Goal: Information Seeking & Learning: Learn about a topic

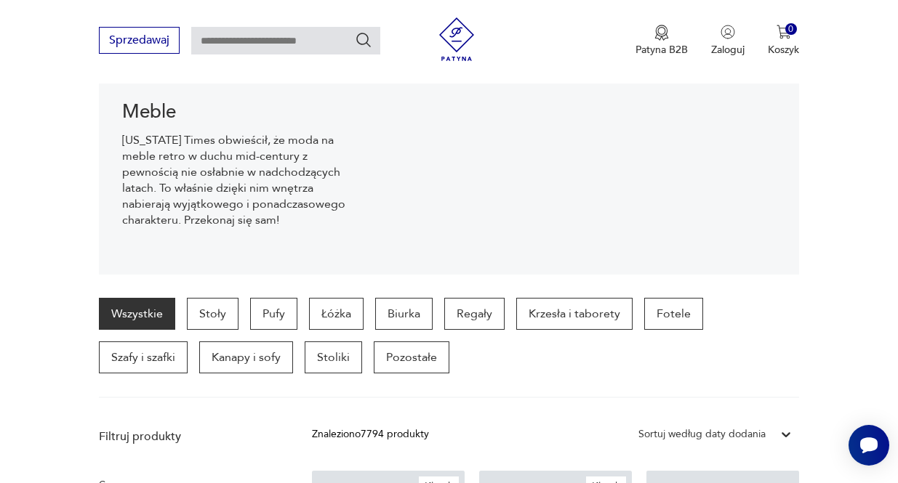
scroll to position [401, 0]
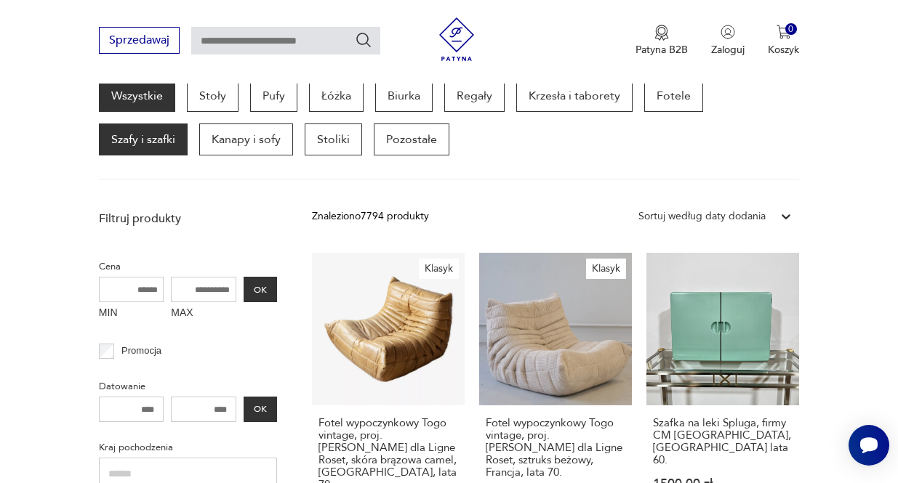
click at [127, 156] on p "Szafy i szafki" at bounding box center [143, 140] width 89 height 32
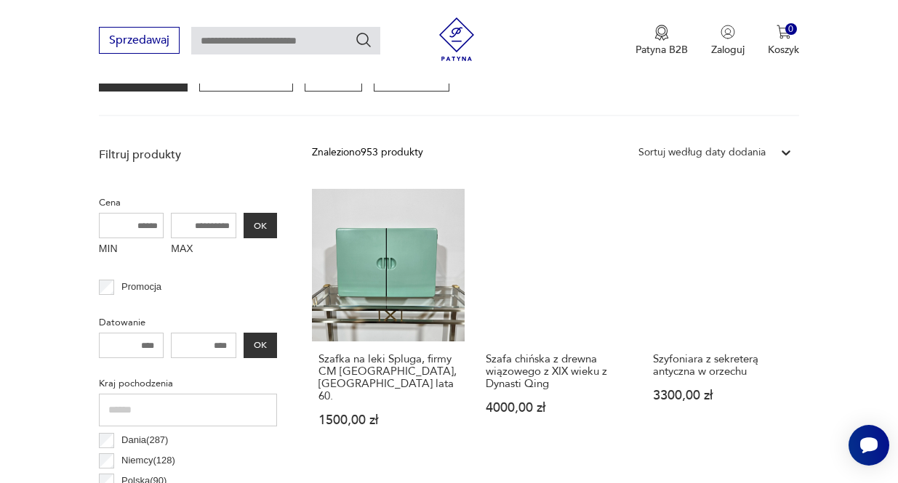
scroll to position [448, 0]
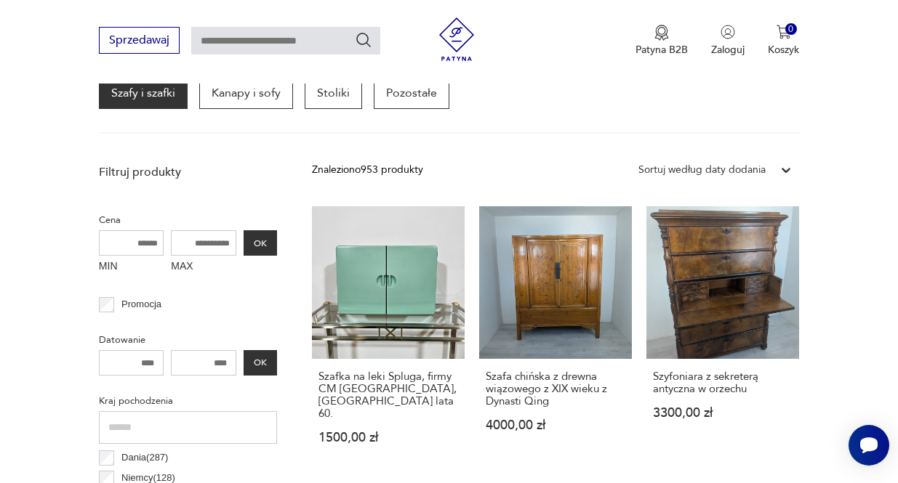
click at [504, 65] on p "Regały" at bounding box center [474, 49] width 60 height 32
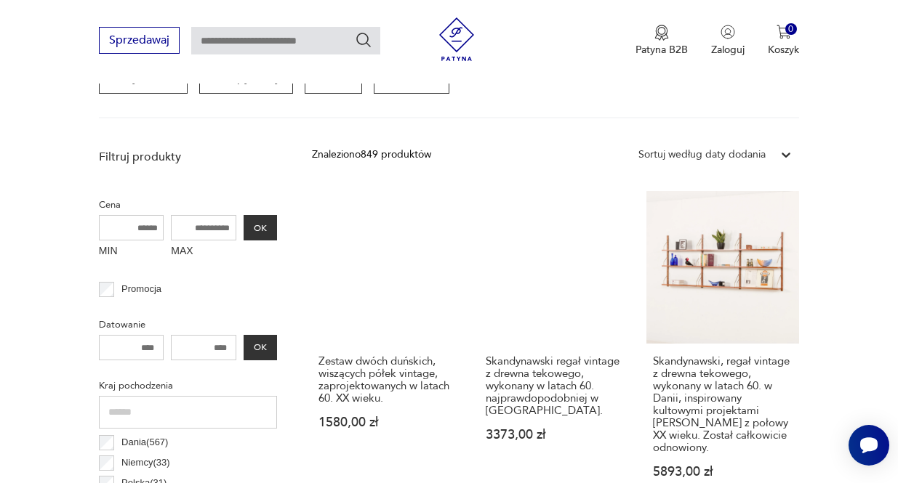
scroll to position [448, 0]
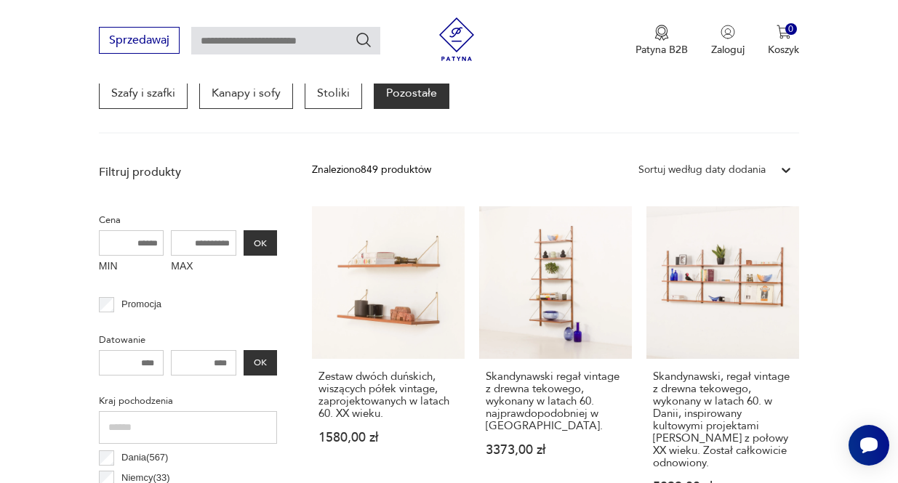
click at [442, 109] on p "Pozostałe" at bounding box center [412, 93] width 76 height 32
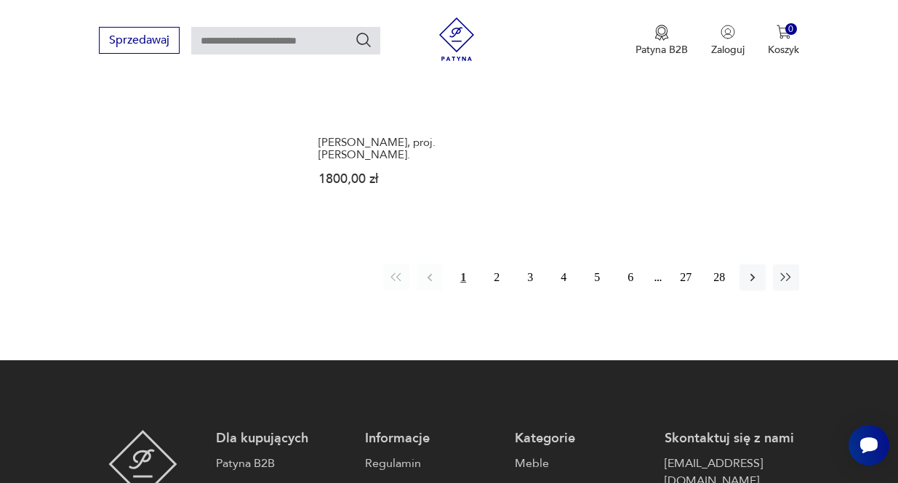
scroll to position [2192, 0]
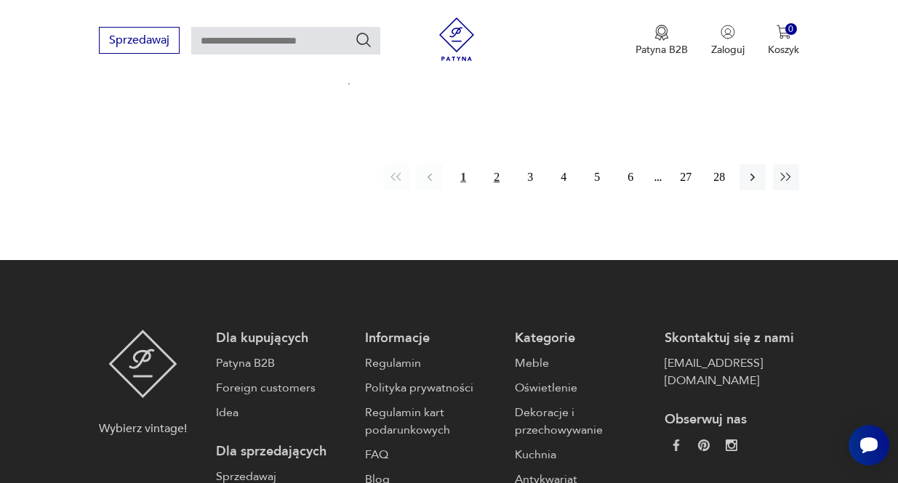
click at [483, 190] on button "2" at bounding box center [496, 177] width 26 height 26
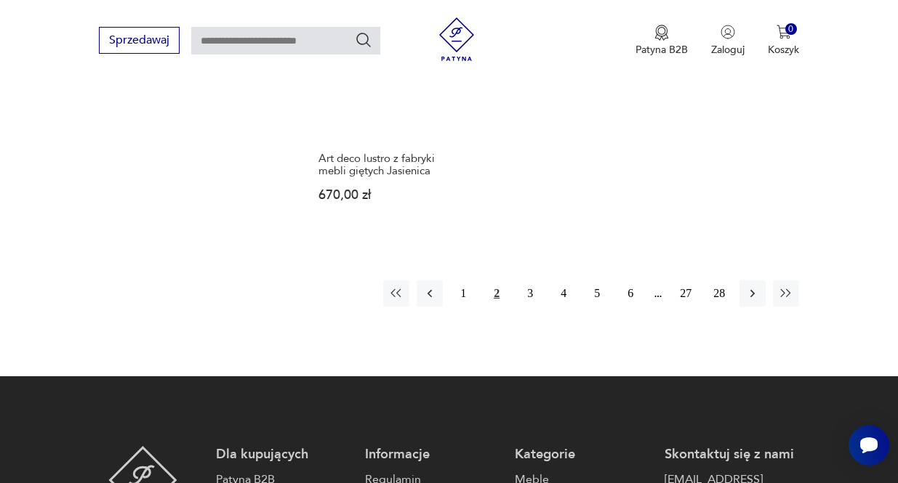
scroll to position [2192, 0]
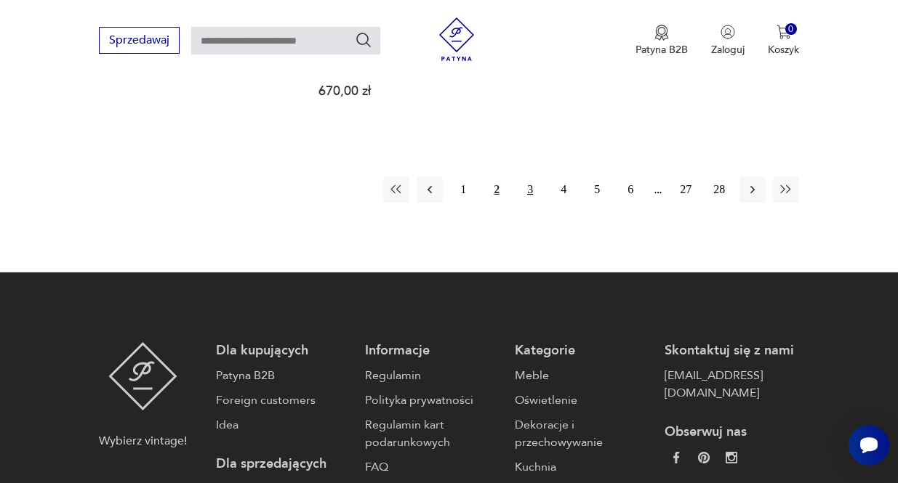
drag, startPoint x: 514, startPoint y: 376, endPoint x: 524, endPoint y: 382, distance: 11.7
click at [522, 203] on button "3" at bounding box center [530, 190] width 26 height 26
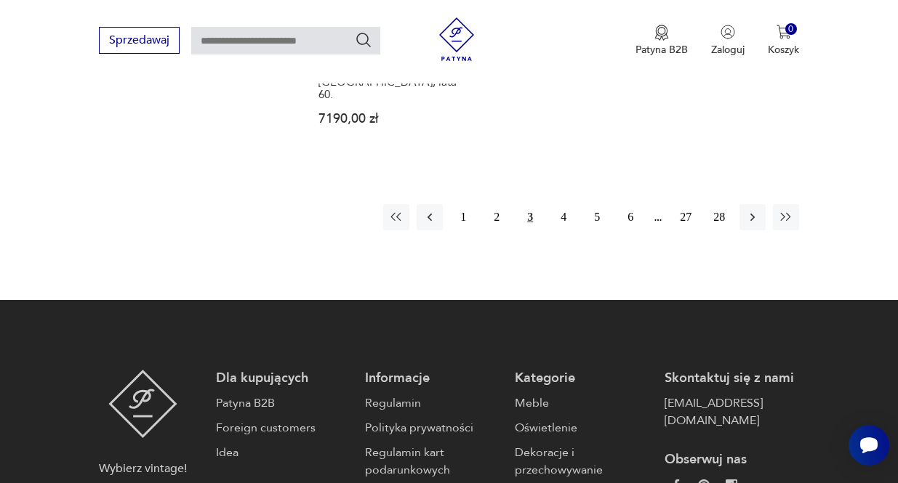
scroll to position [2265, 0]
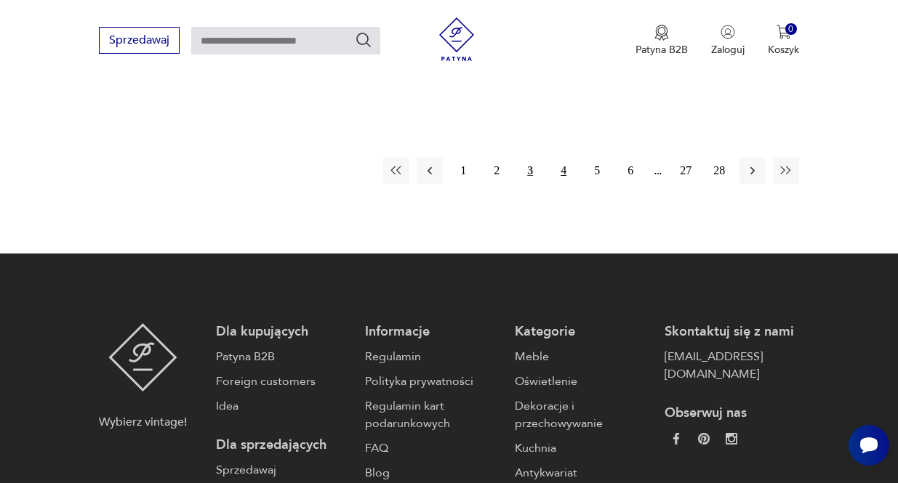
click at [554, 184] on button "4" at bounding box center [563, 171] width 26 height 26
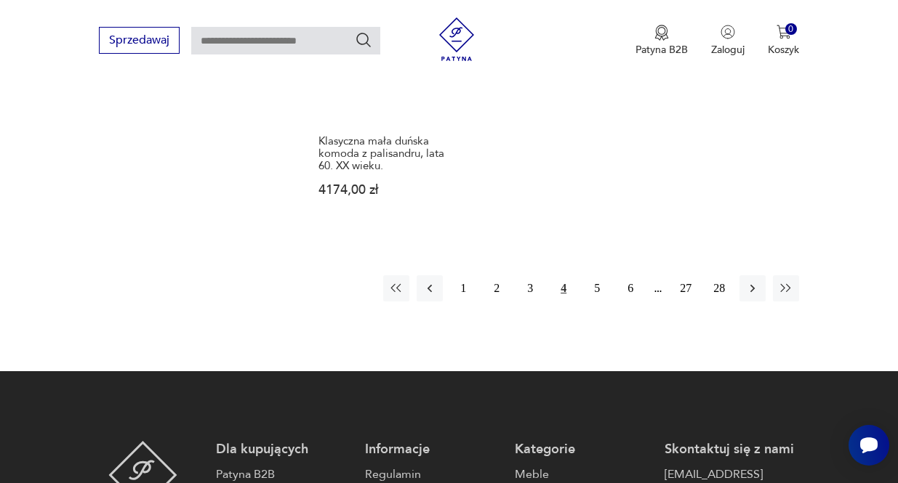
scroll to position [2265, 0]
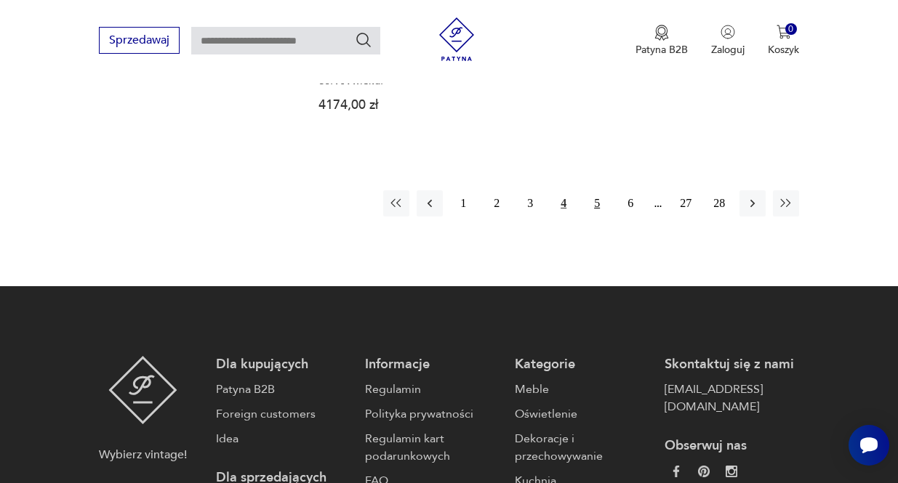
click at [592, 217] on button "5" at bounding box center [597, 203] width 26 height 26
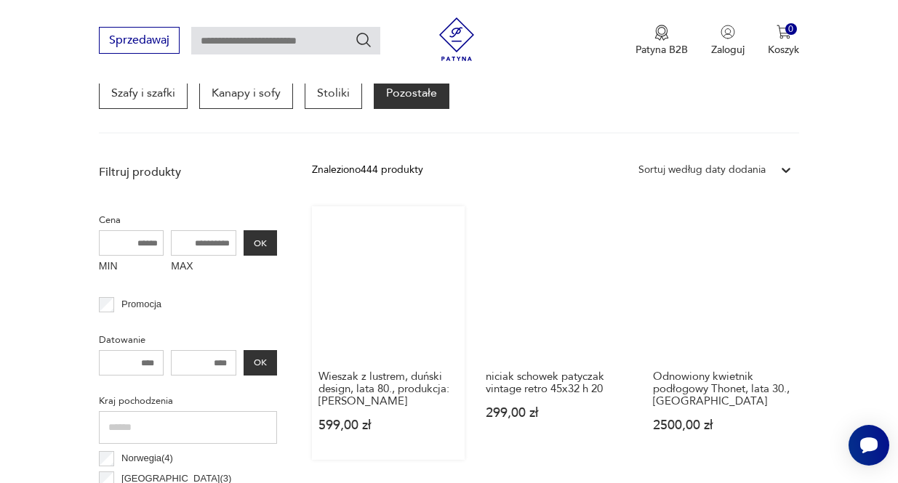
scroll to position [520, 0]
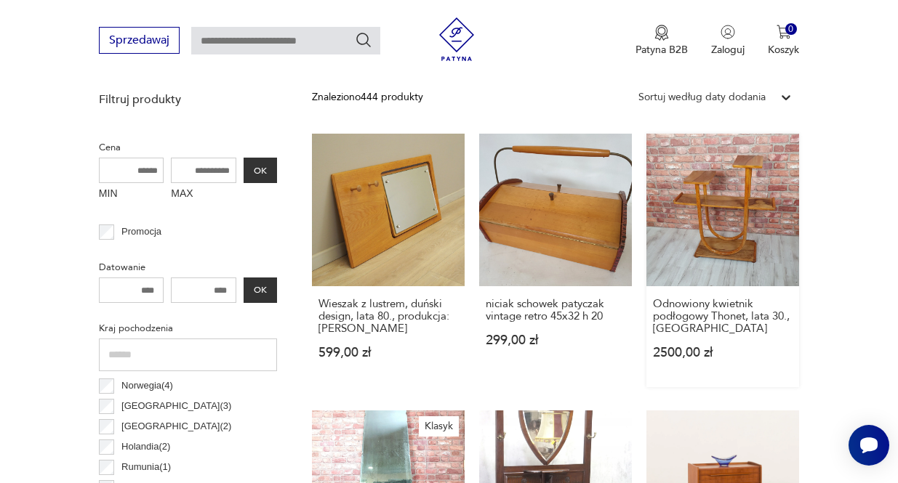
click at [741, 272] on link "Odnowiony kwietnik podłogowy Thonet, lata 30., Austria 2500,00 zł" at bounding box center [722, 261] width 153 height 254
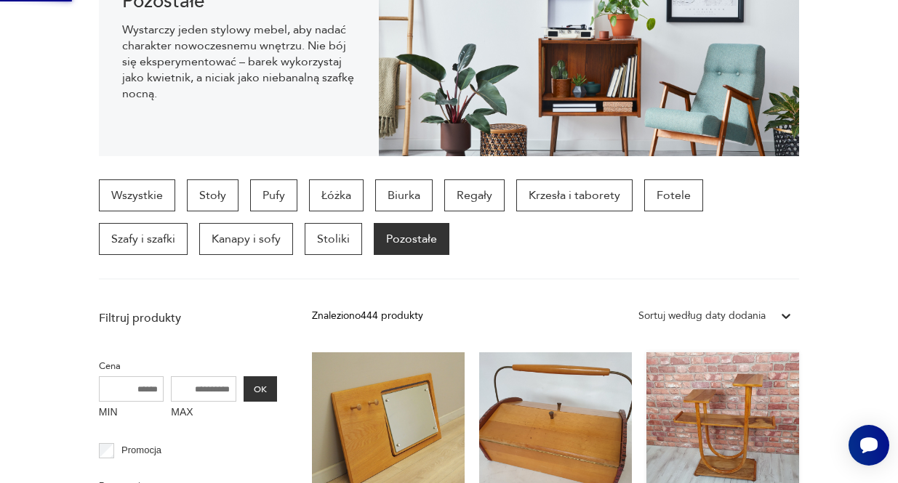
scroll to position [0, 0]
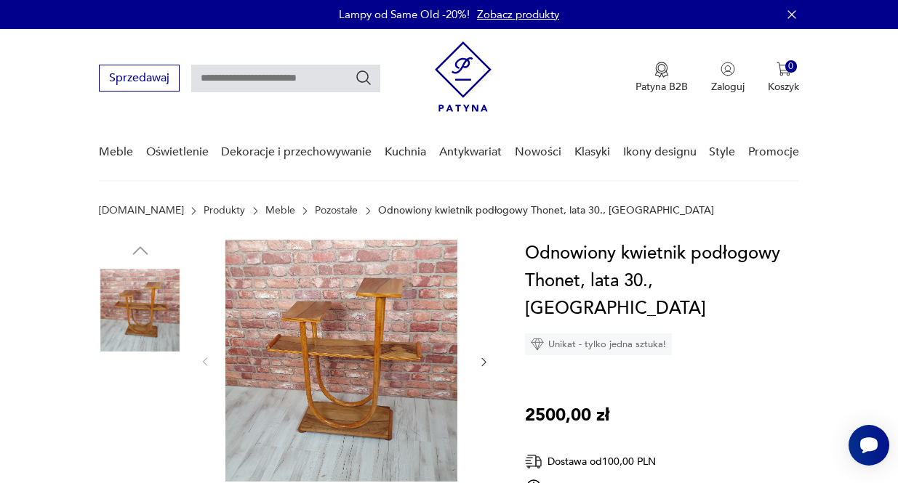
scroll to position [145, 0]
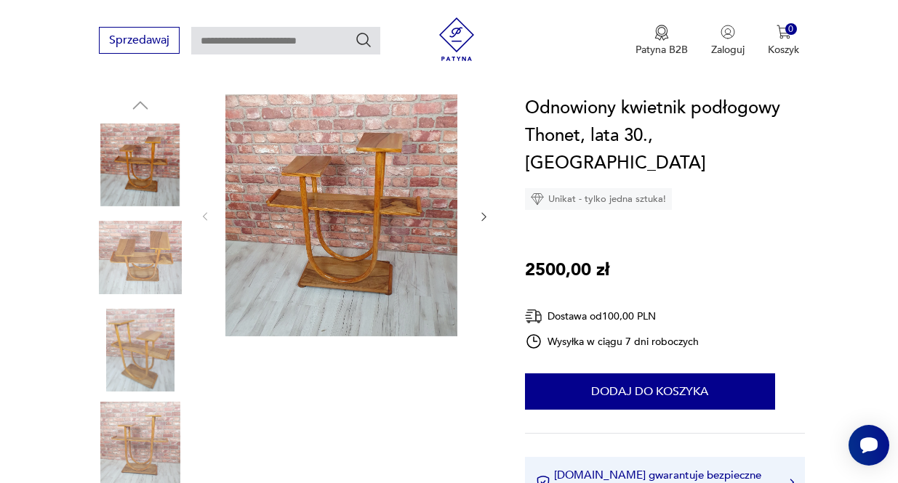
click at [368, 217] on img at bounding box center [341, 215] width 232 height 242
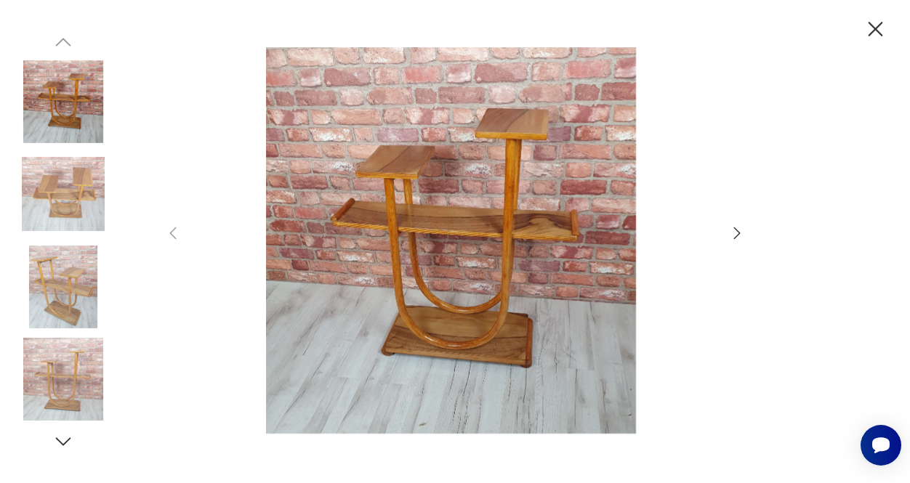
click at [739, 233] on icon "button" at bounding box center [736, 233] width 17 height 17
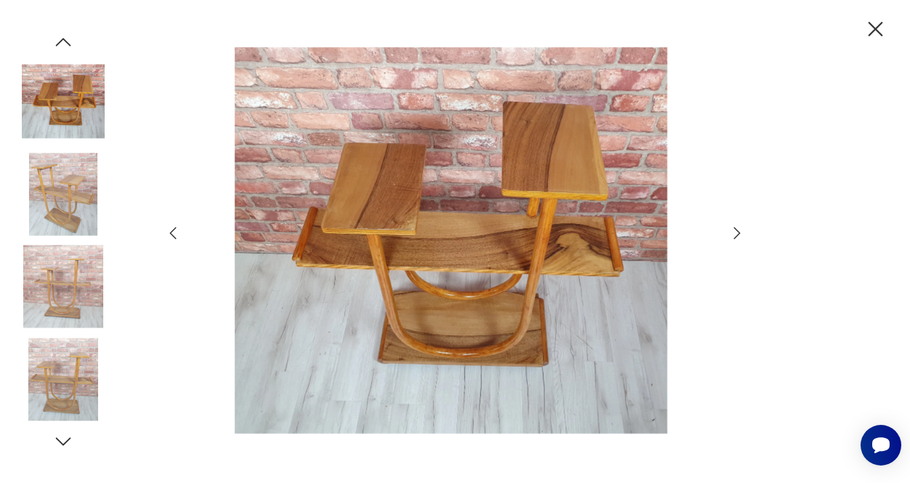
click at [739, 232] on icon "button" at bounding box center [737, 233] width 7 height 12
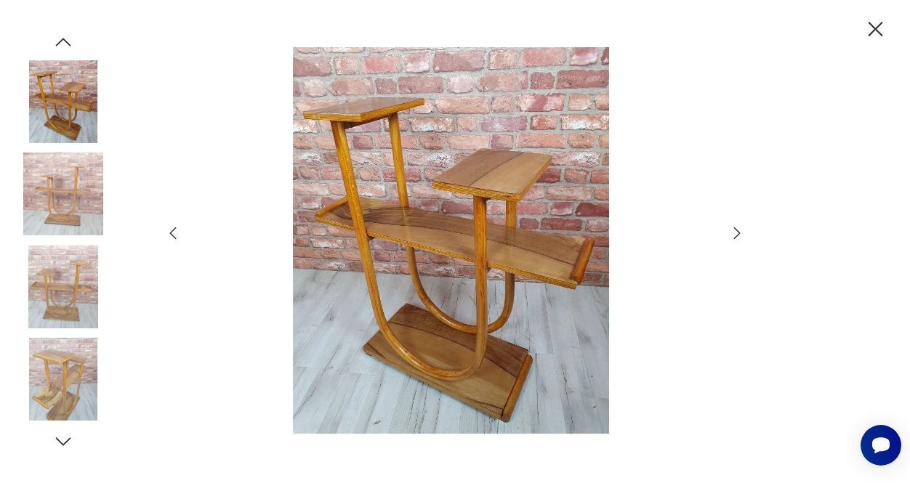
click at [739, 232] on icon "button" at bounding box center [737, 233] width 7 height 12
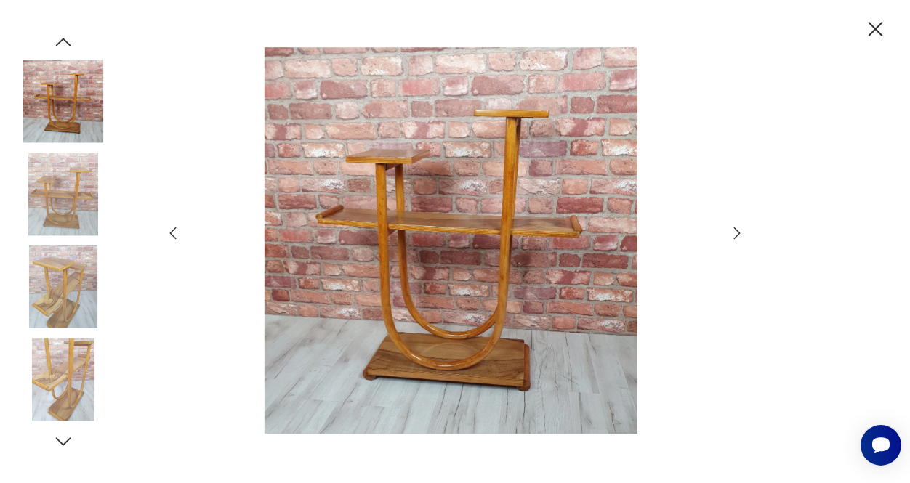
click at [739, 232] on icon "button" at bounding box center [737, 233] width 7 height 12
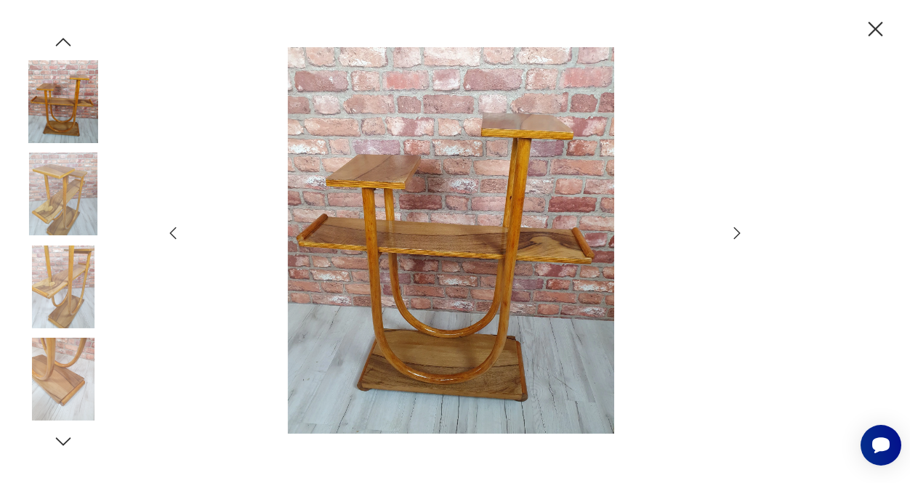
click at [739, 233] on icon "button" at bounding box center [736, 233] width 17 height 17
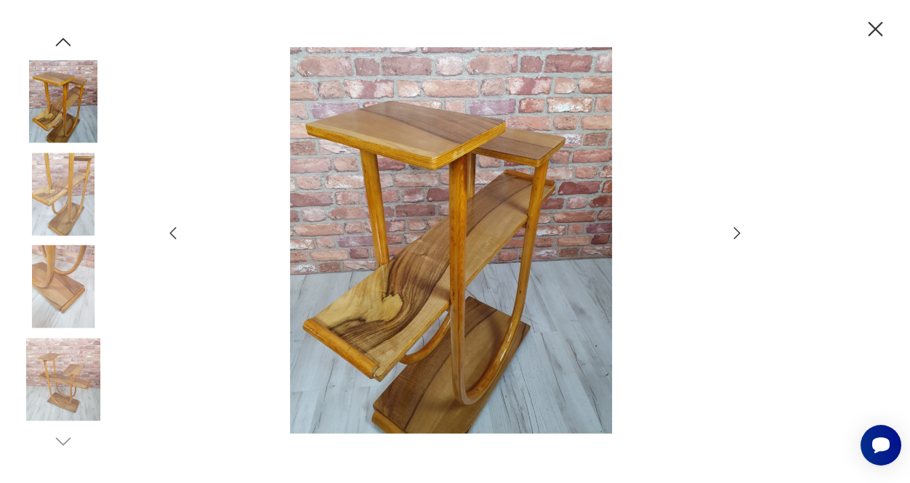
click at [739, 232] on icon "button" at bounding box center [737, 233] width 7 height 12
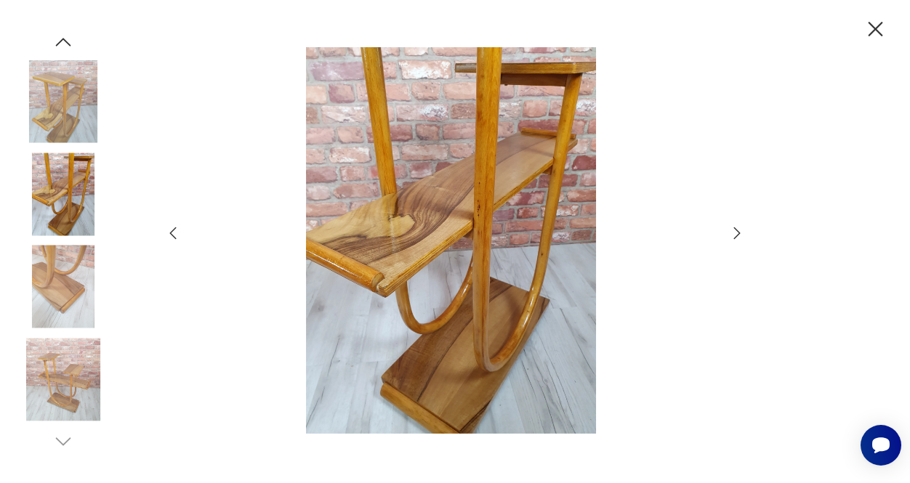
click at [739, 232] on icon "button" at bounding box center [737, 233] width 7 height 12
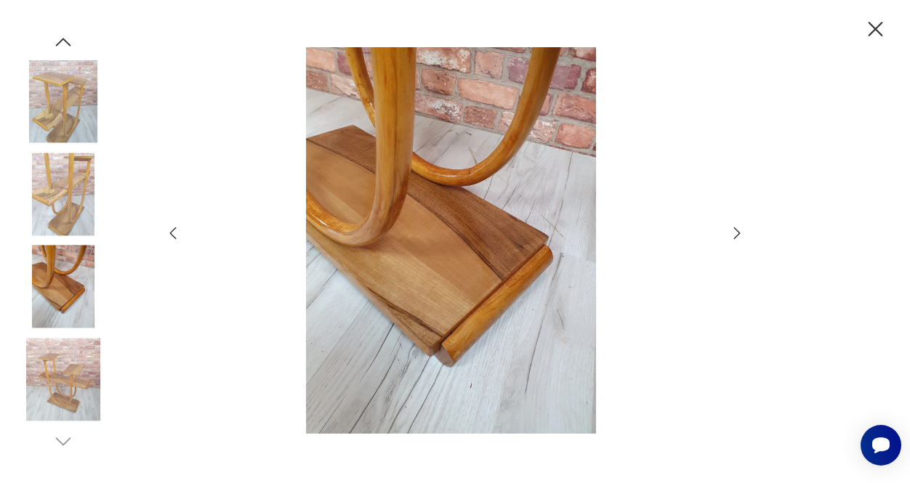
click at [739, 231] on icon "button" at bounding box center [736, 233] width 17 height 17
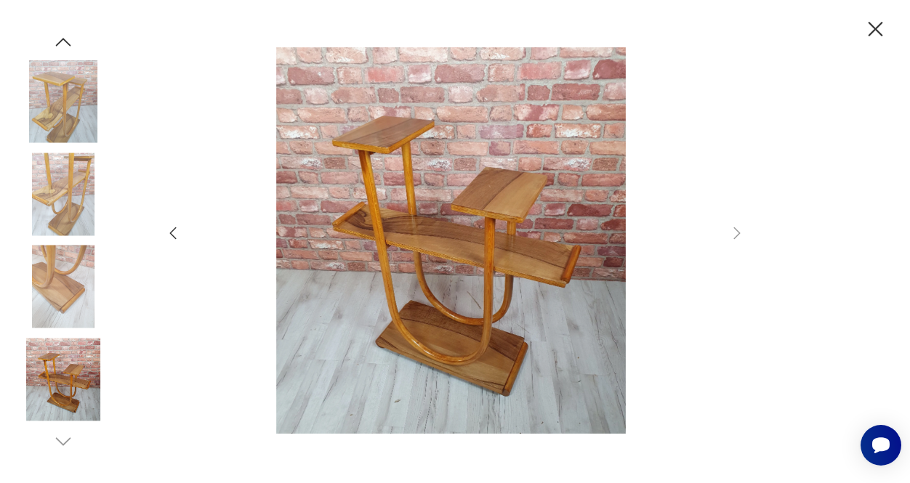
click at [739, 230] on icon "button" at bounding box center [736, 233] width 17 height 17
click at [737, 225] on icon "button" at bounding box center [736, 233] width 17 height 17
click at [68, 35] on icon "button" at bounding box center [63, 42] width 22 height 22
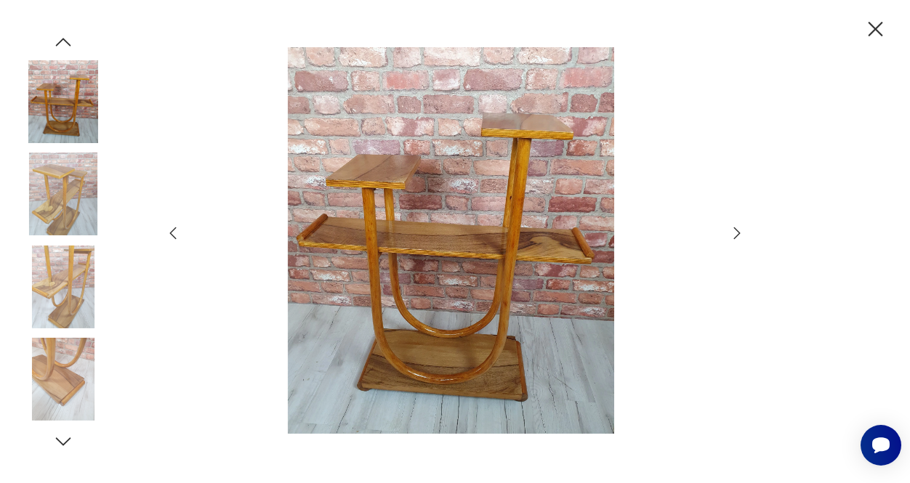
click at [68, 35] on icon "button" at bounding box center [63, 42] width 22 height 22
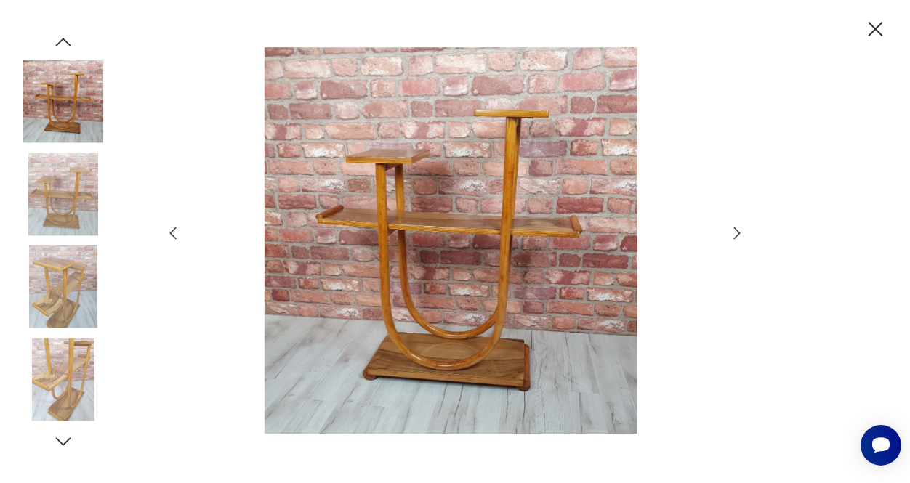
click at [68, 35] on icon "button" at bounding box center [63, 42] width 22 height 22
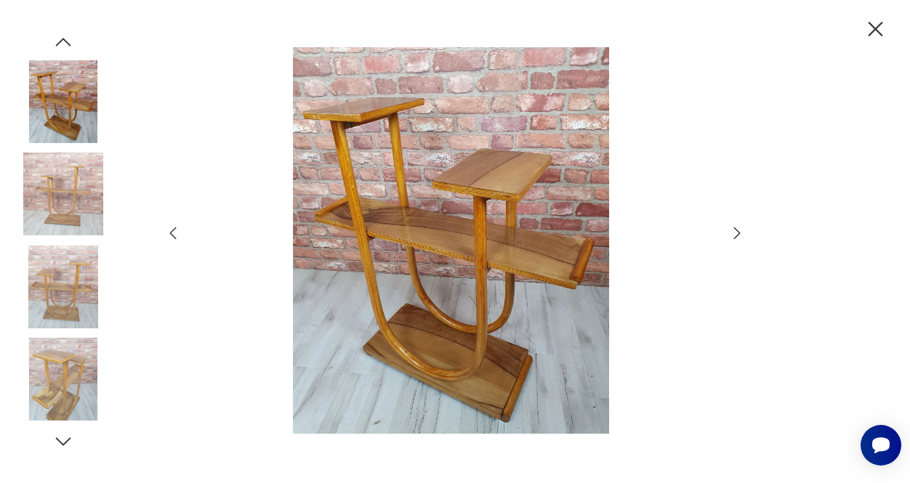
click at [68, 36] on icon "button" at bounding box center [63, 42] width 22 height 22
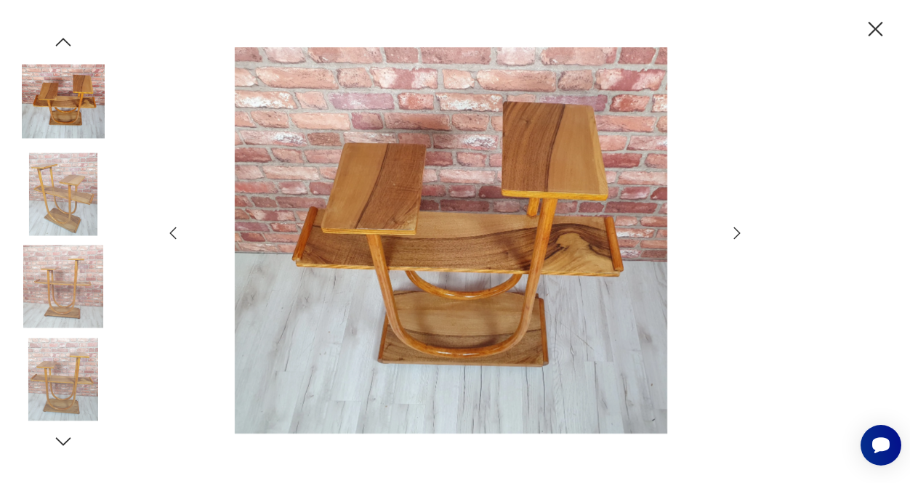
click at [68, 36] on icon "button" at bounding box center [63, 42] width 22 height 22
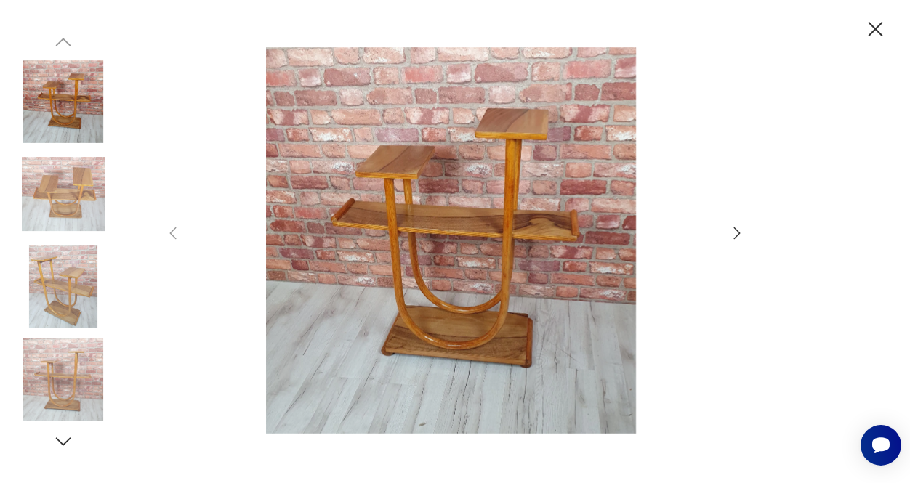
click at [68, 36] on icon "button" at bounding box center [63, 42] width 22 height 22
click at [868, 25] on icon "button" at bounding box center [875, 29] width 25 height 25
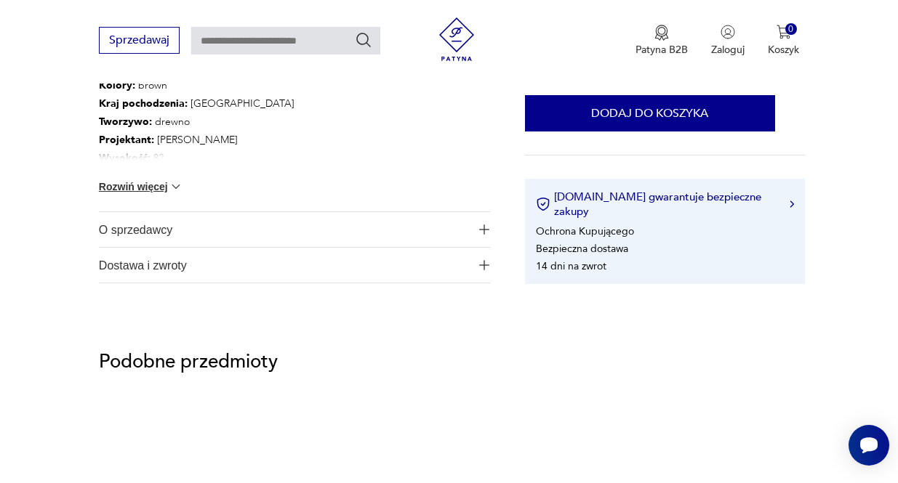
scroll to position [1090, 0]
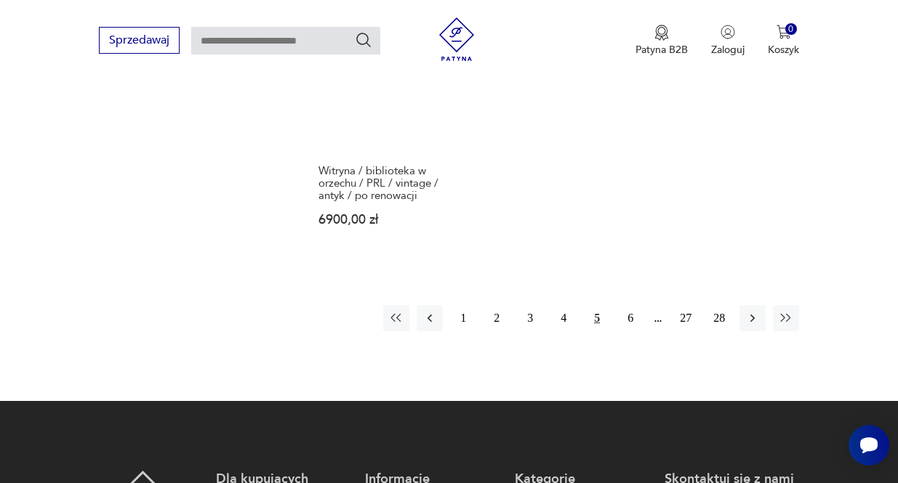
scroll to position [2108, 0]
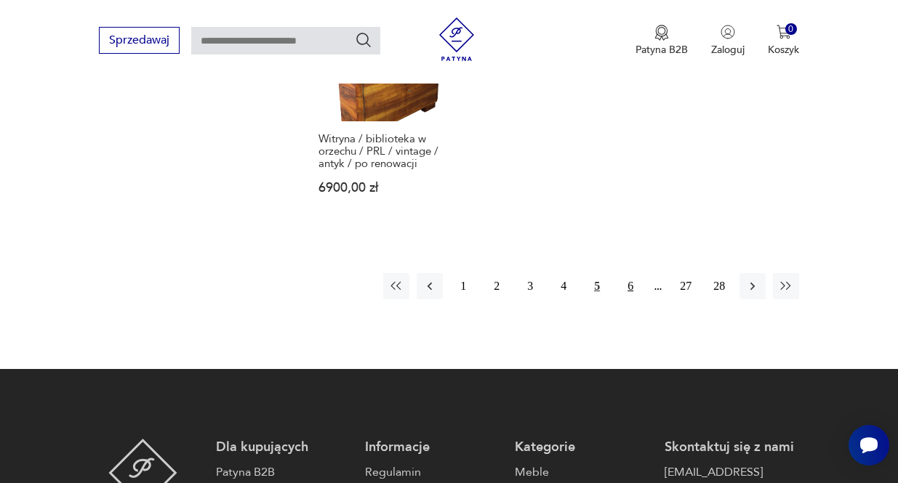
click at [629, 299] on button "6" at bounding box center [630, 286] width 26 height 26
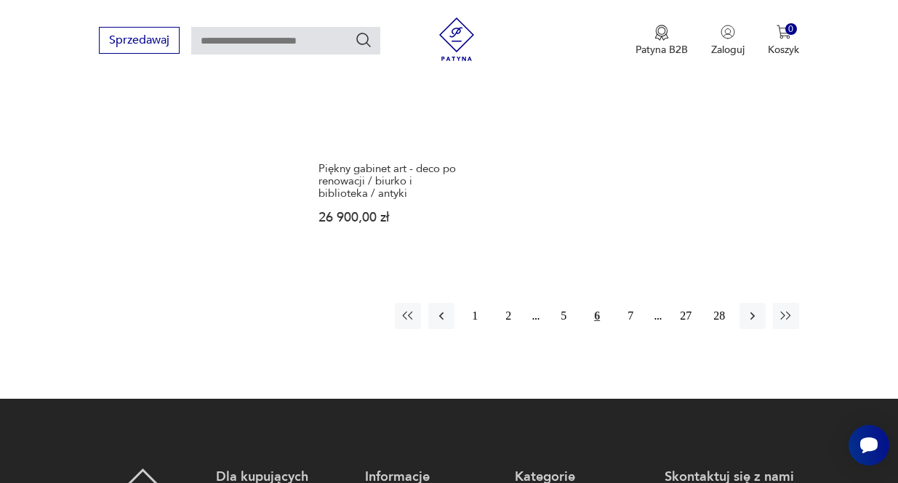
scroll to position [2337, 0]
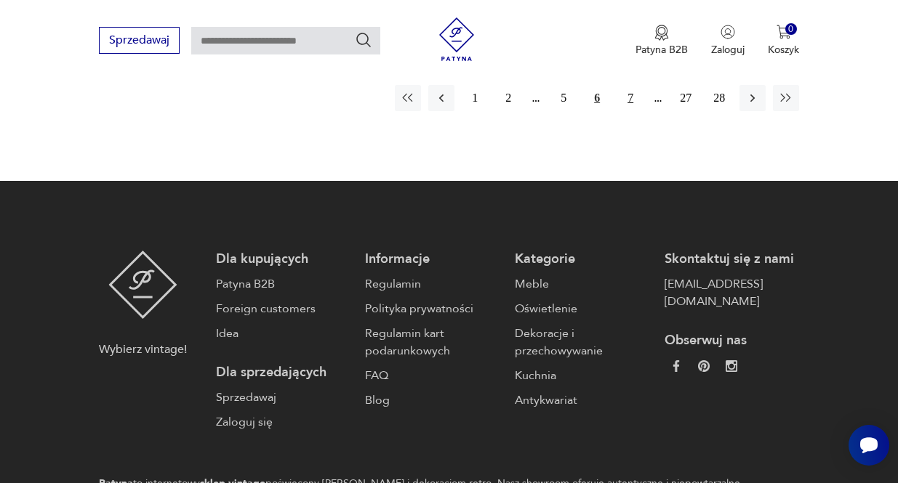
click at [628, 111] on button "7" at bounding box center [630, 98] width 26 height 26
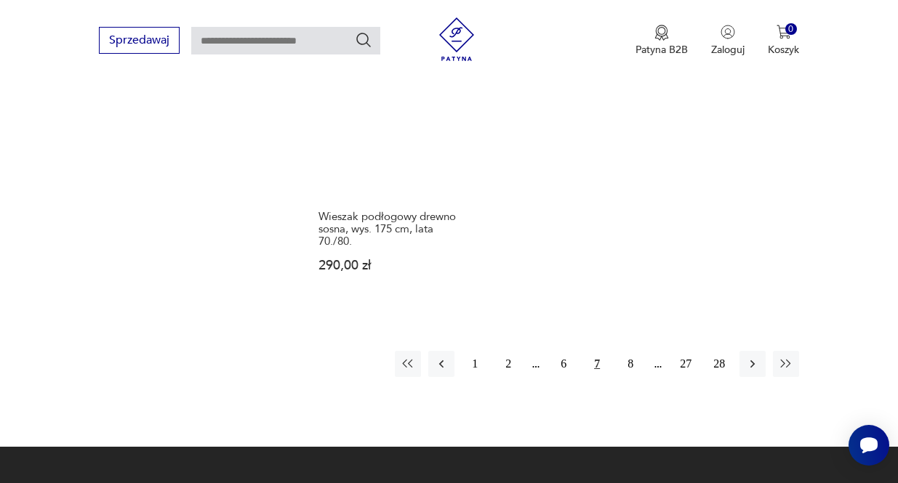
scroll to position [2265, 0]
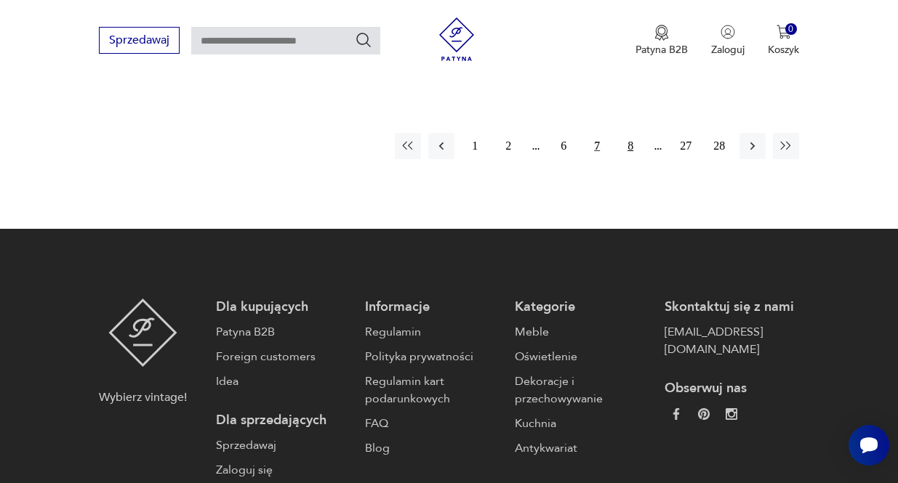
click at [631, 159] on button "8" at bounding box center [630, 146] width 26 height 26
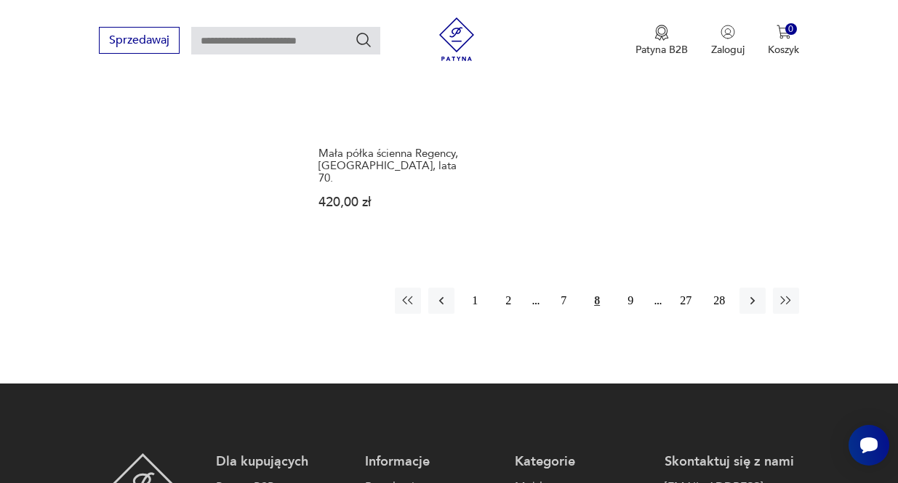
scroll to position [2119, 0]
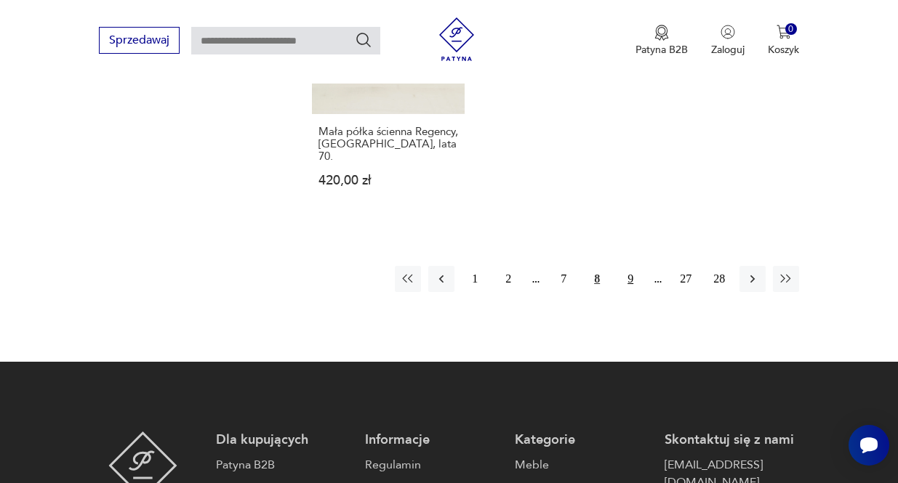
click at [633, 292] on button "9" at bounding box center [630, 279] width 26 height 26
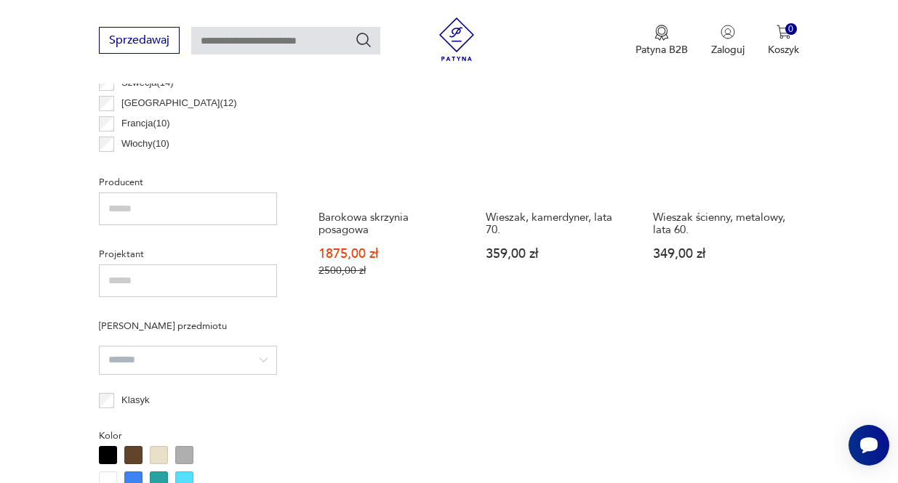
scroll to position [1029, 0]
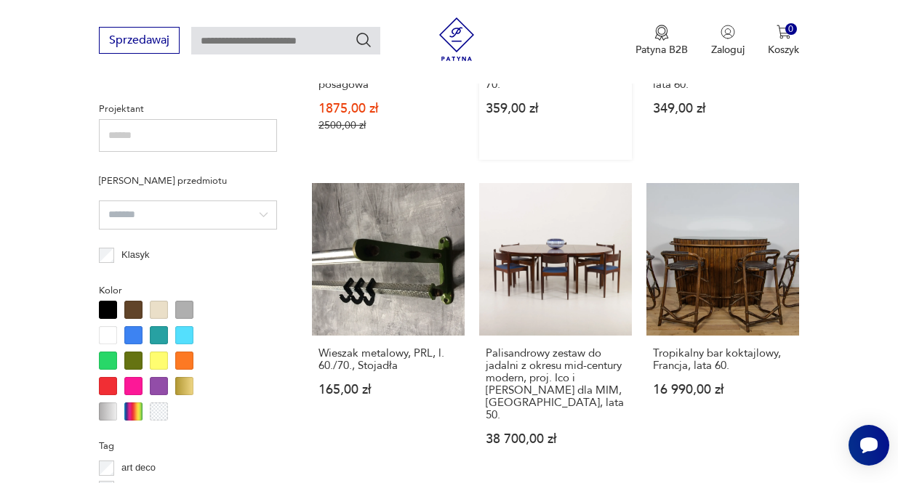
click at [565, 101] on link "Wieszak, kamerdyner, lata 70. 359,00 zł" at bounding box center [555, 31] width 153 height 258
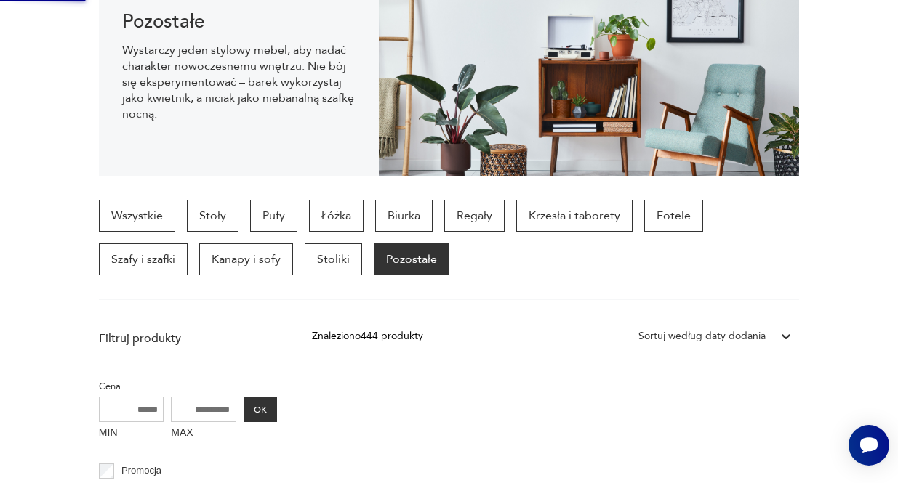
scroll to position [0, 0]
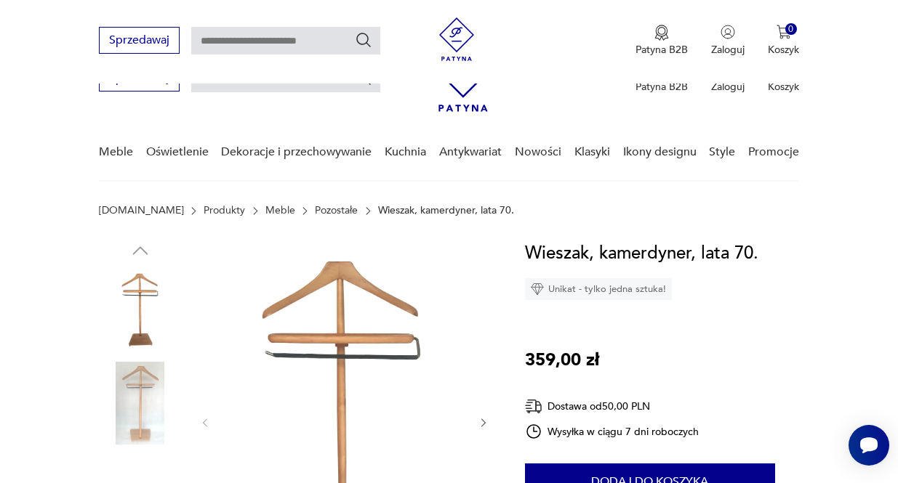
scroll to position [145, 0]
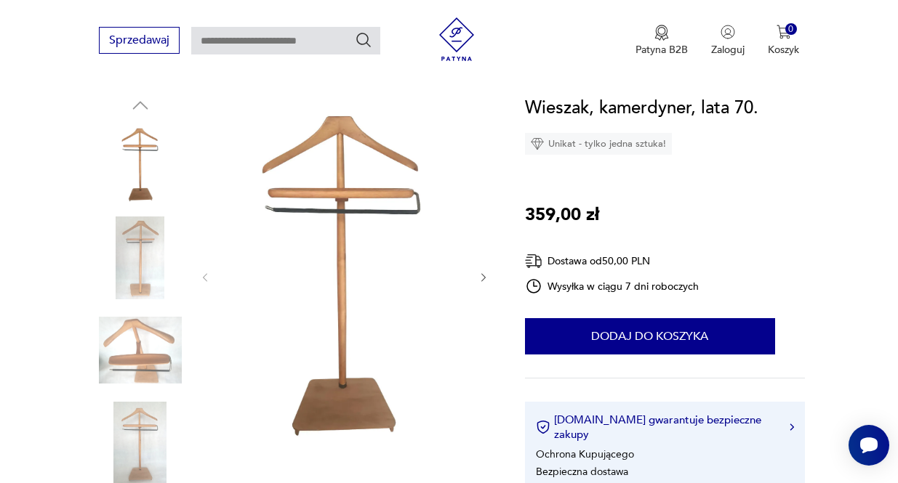
drag, startPoint x: 632, startPoint y: 217, endPoint x: 967, endPoint y: 312, distance: 348.3
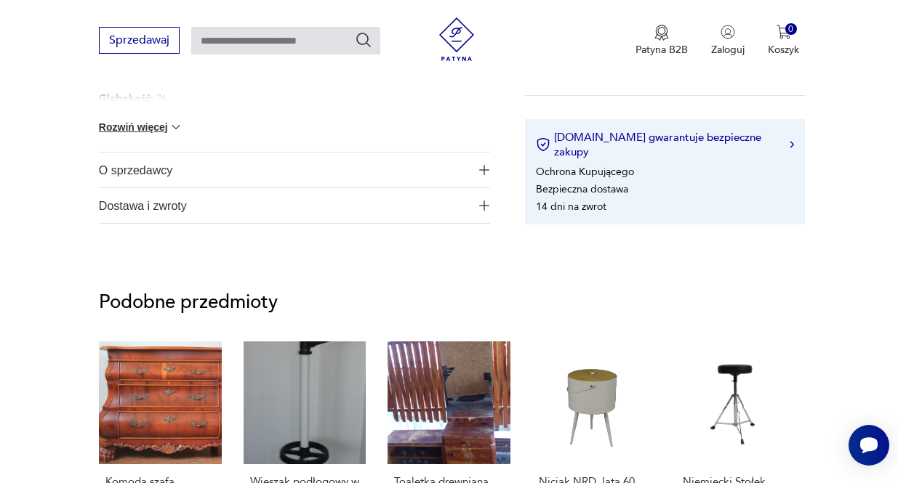
scroll to position [872, 0]
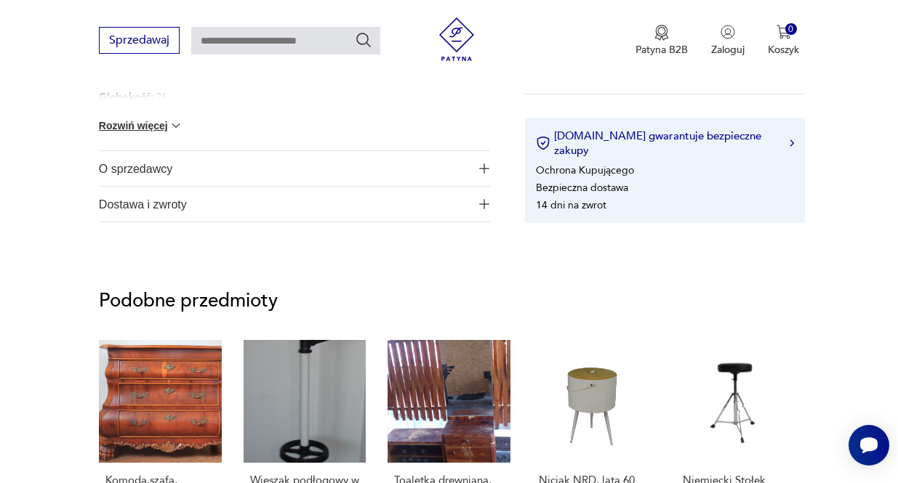
click at [479, 174] on img "button" at bounding box center [484, 169] width 10 height 10
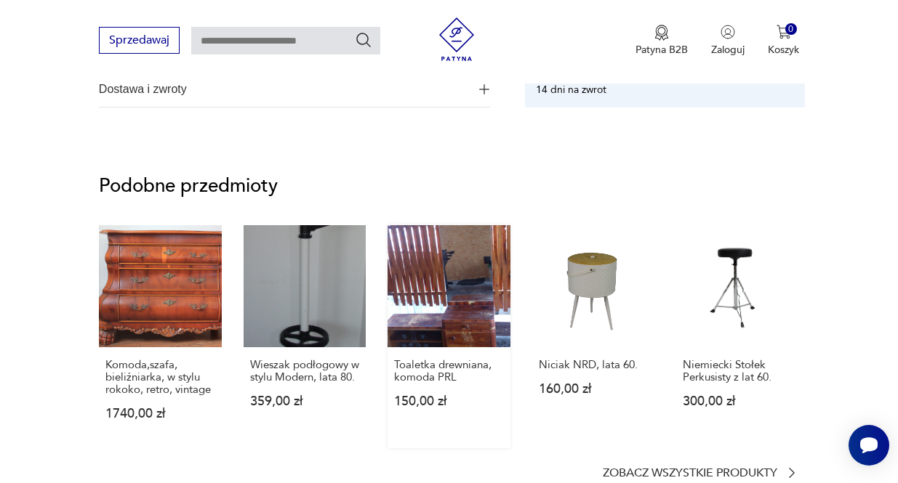
scroll to position [1163, 0]
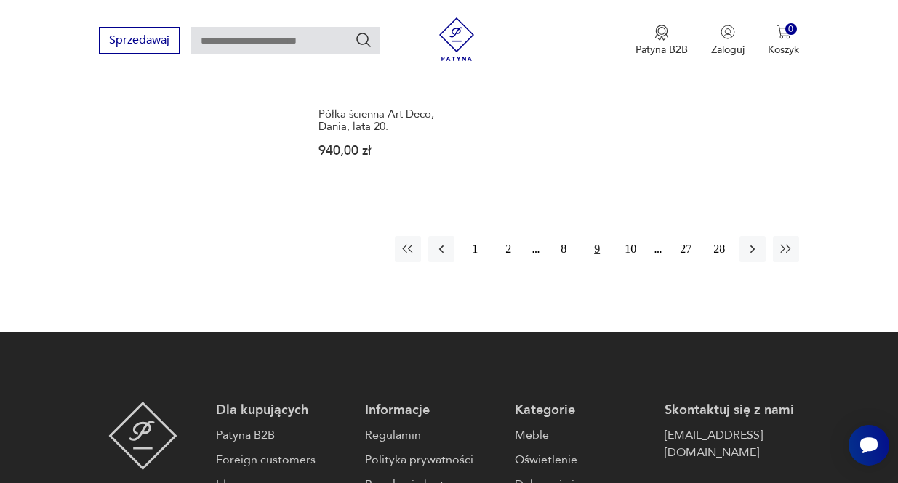
scroll to position [2180, 0]
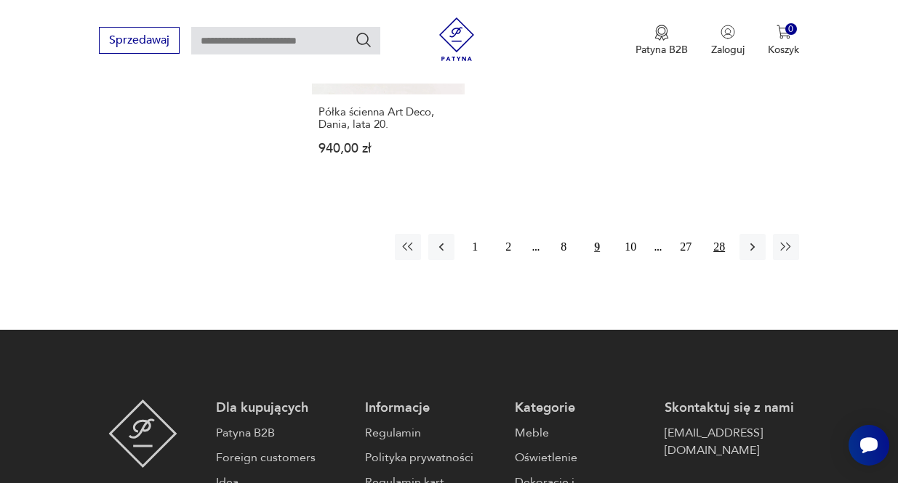
click at [731, 260] on button "28" at bounding box center [719, 247] width 26 height 26
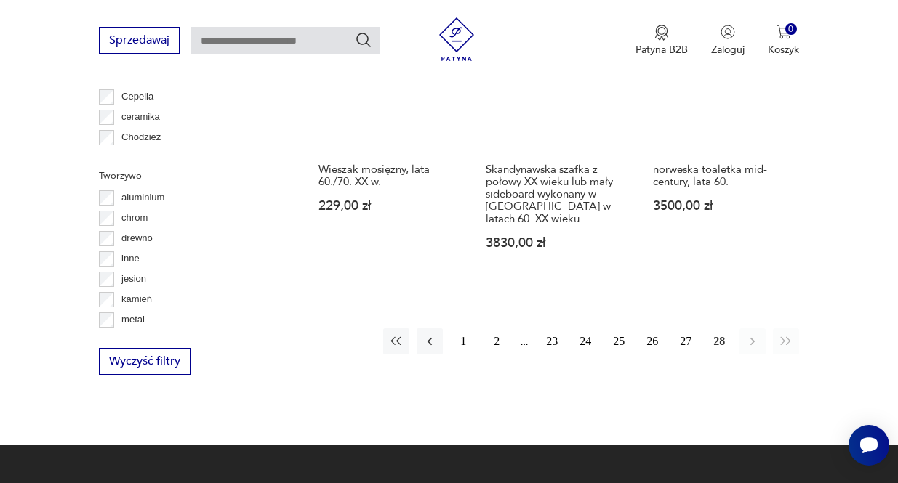
scroll to position [1610, 0]
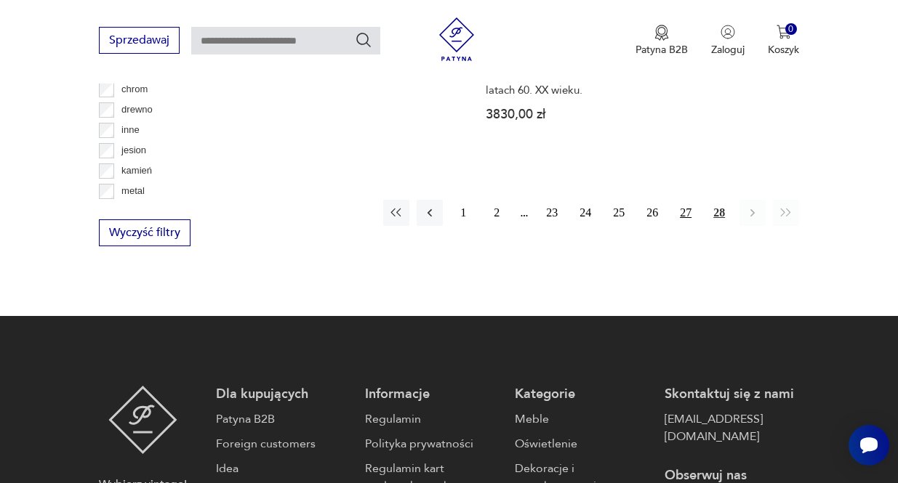
click at [690, 226] on button "27" at bounding box center [685, 213] width 26 height 26
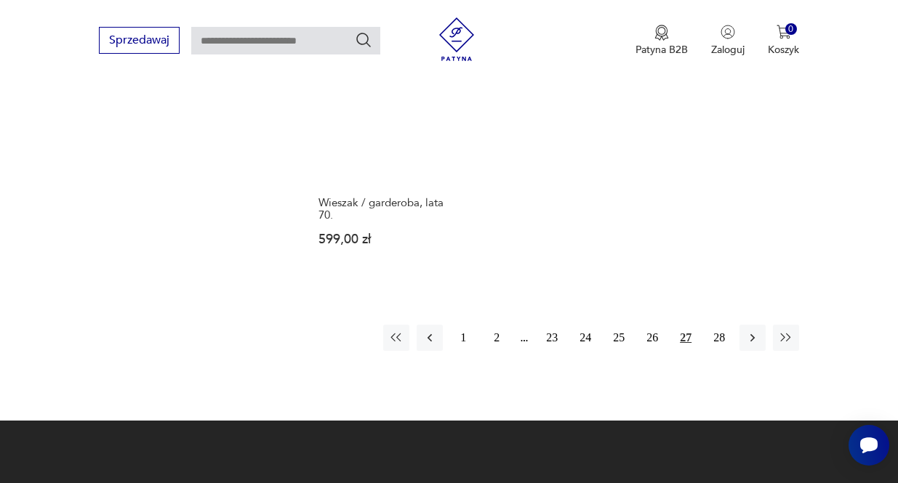
scroll to position [2119, 0]
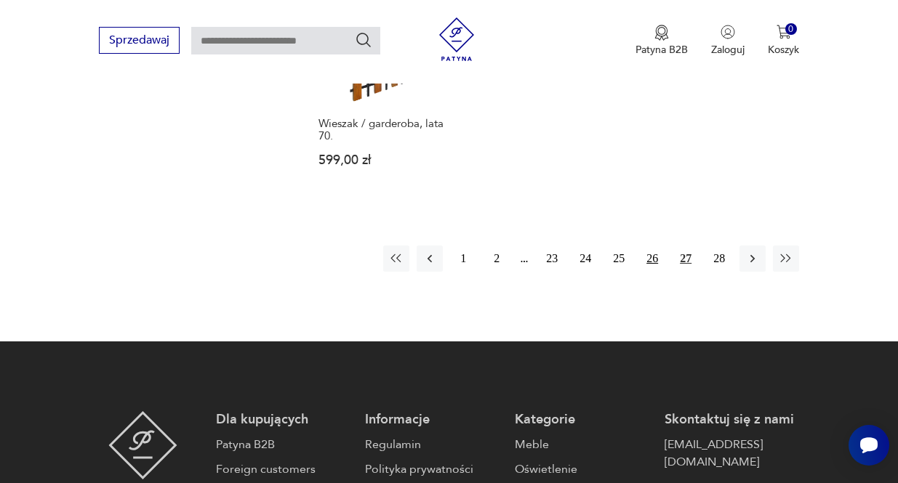
click at [649, 272] on button "26" at bounding box center [652, 259] width 26 height 26
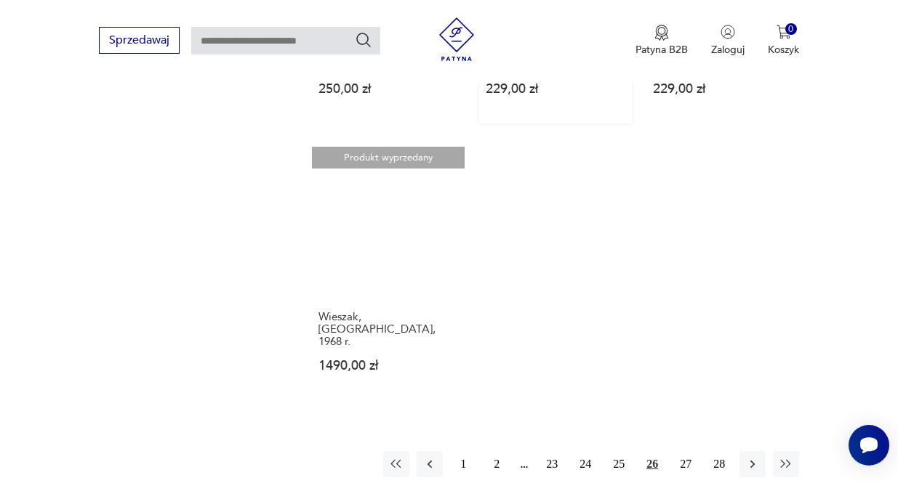
scroll to position [2047, 0]
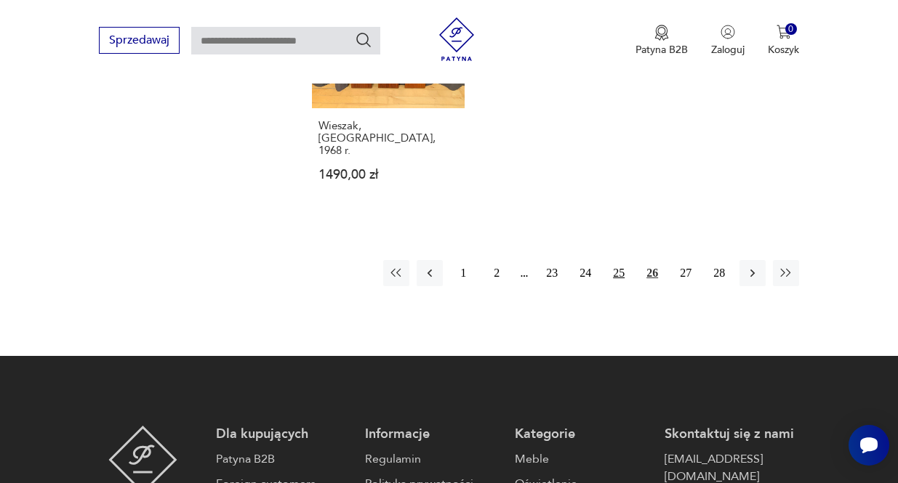
click at [613, 286] on button "25" at bounding box center [618, 273] width 26 height 26
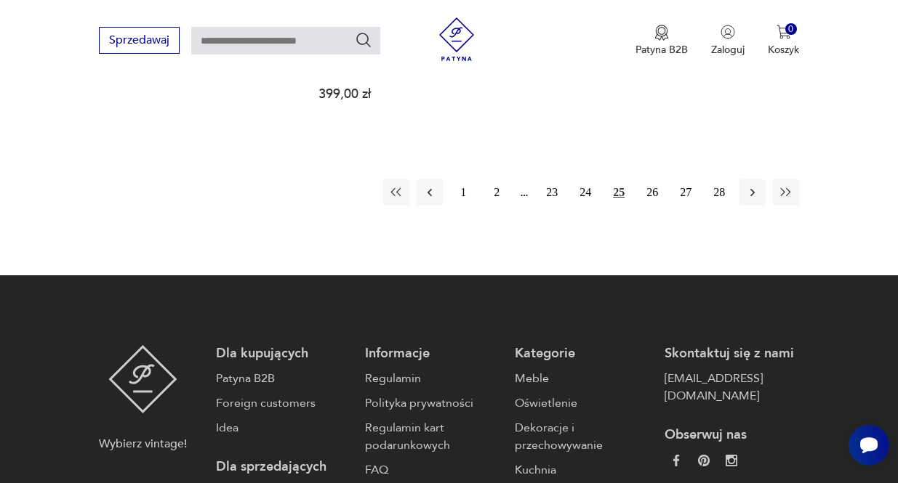
scroll to position [2192, 0]
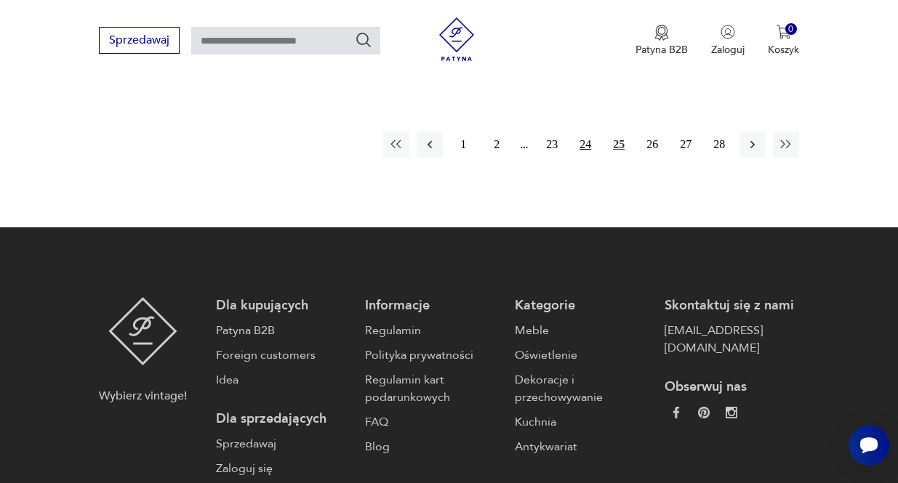
click at [574, 158] on button "24" at bounding box center [585, 145] width 26 height 26
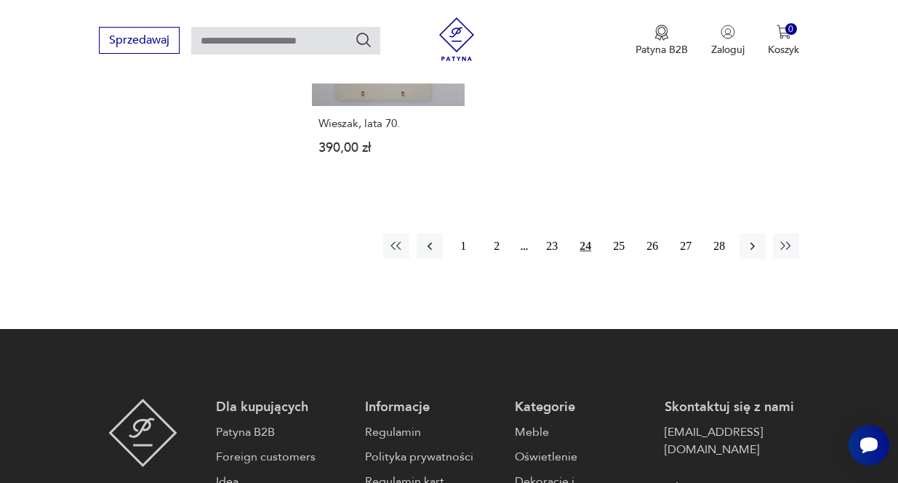
scroll to position [2119, 0]
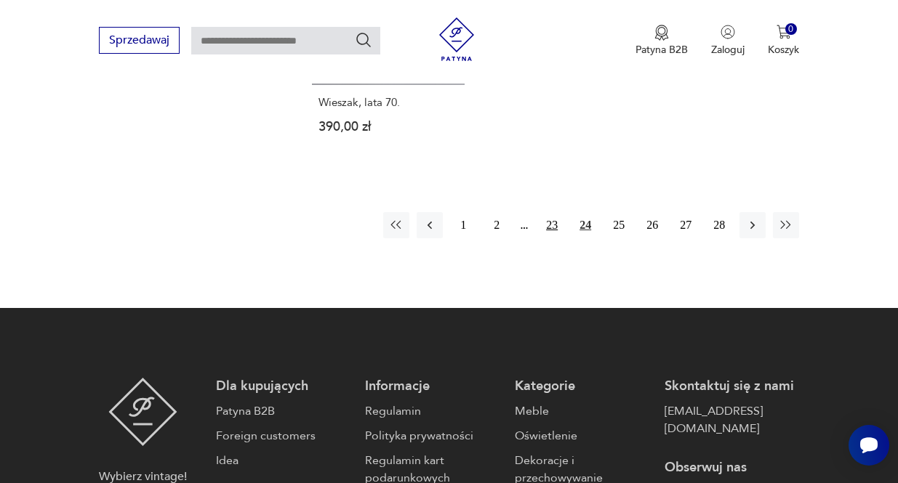
click at [542, 238] on button "23" at bounding box center [552, 225] width 26 height 26
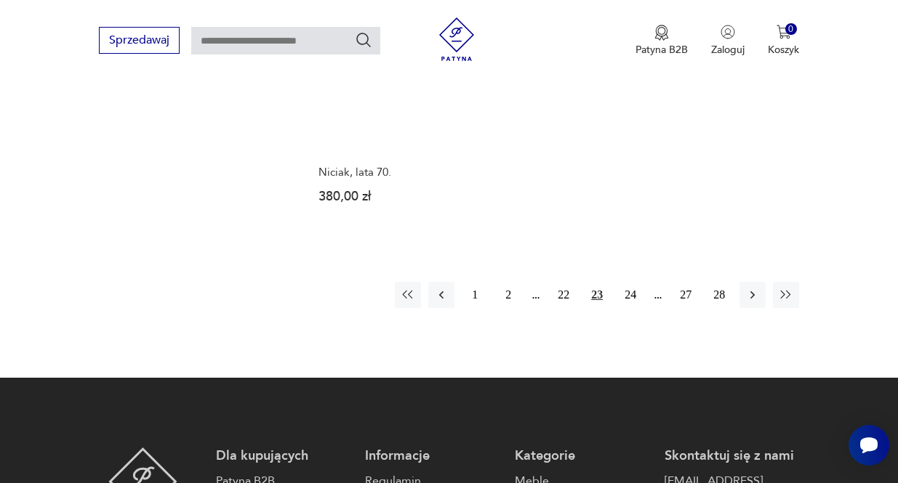
scroll to position [2119, 0]
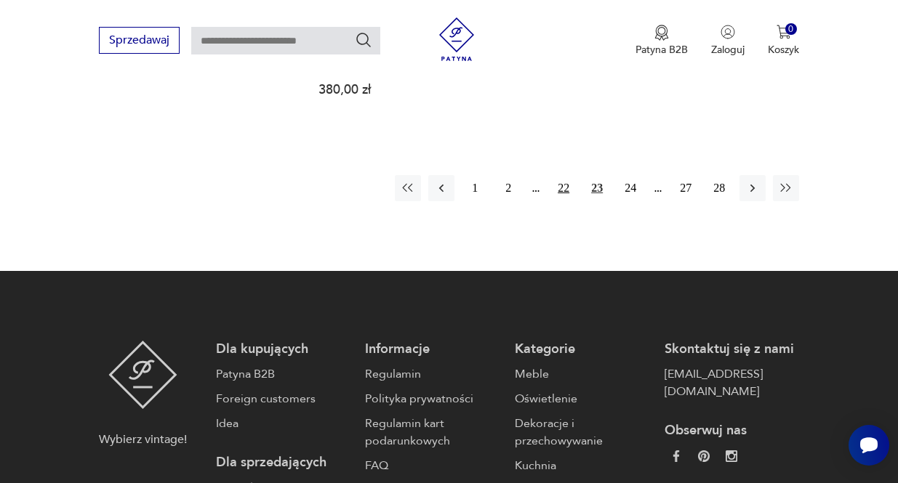
click at [554, 201] on button "22" at bounding box center [563, 188] width 26 height 26
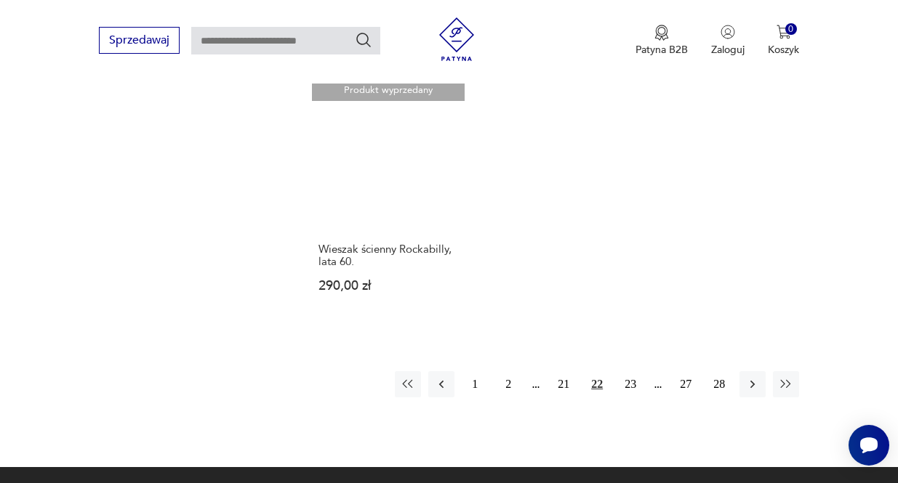
scroll to position [2119, 0]
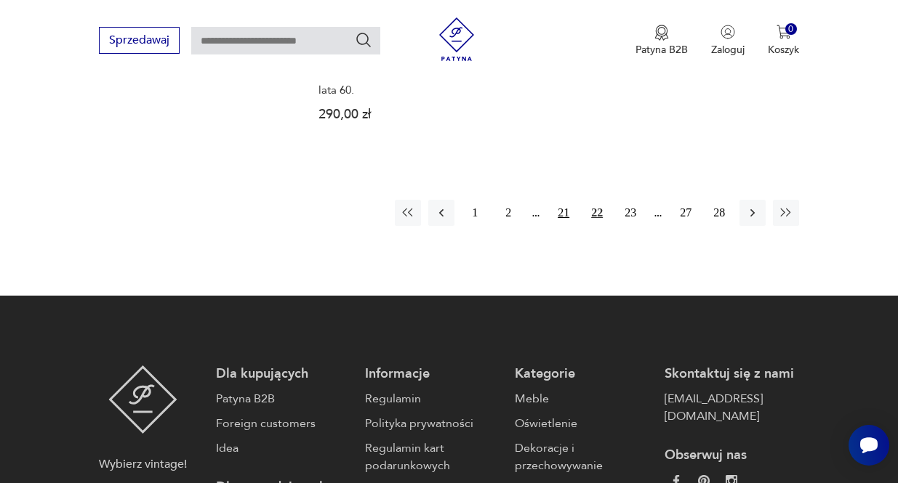
click at [550, 226] on button "21" at bounding box center [563, 213] width 26 height 26
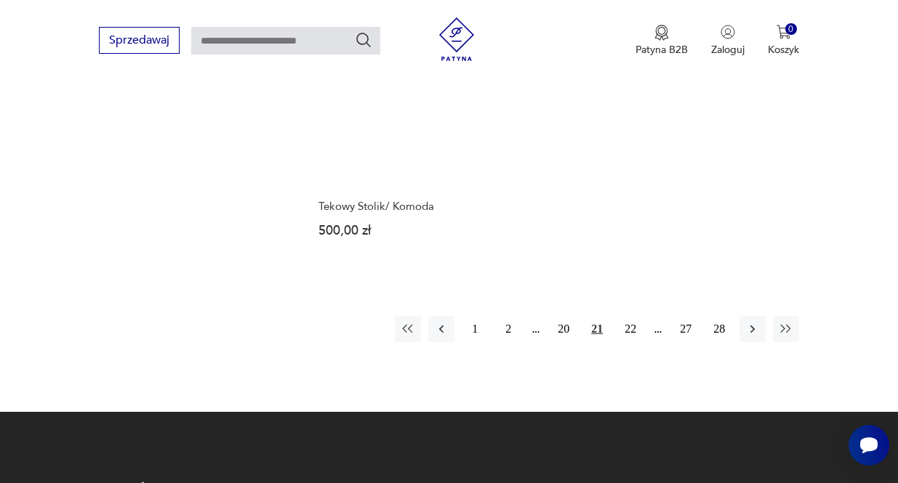
scroll to position [2192, 0]
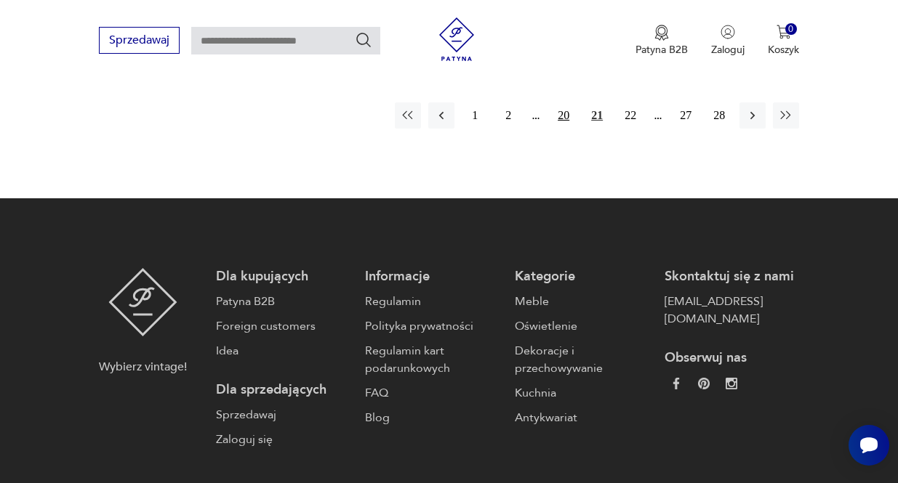
click at [558, 129] on button "20" at bounding box center [563, 115] width 26 height 26
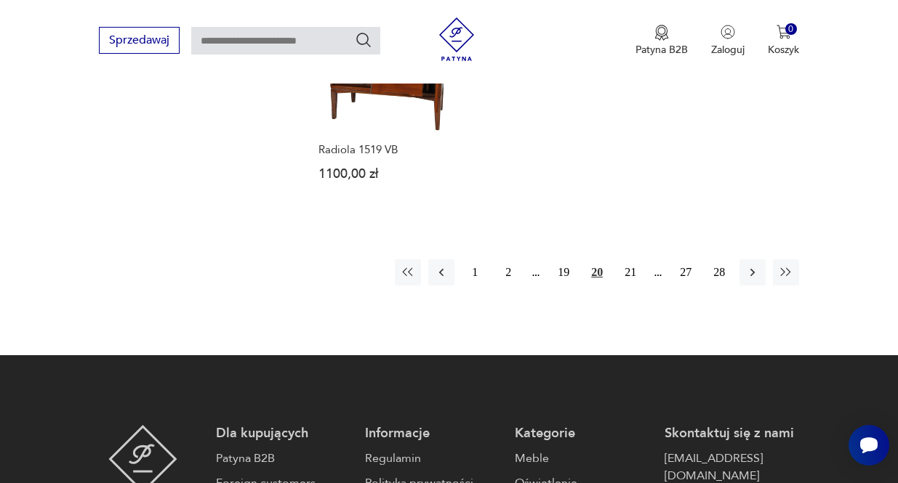
scroll to position [2192, 0]
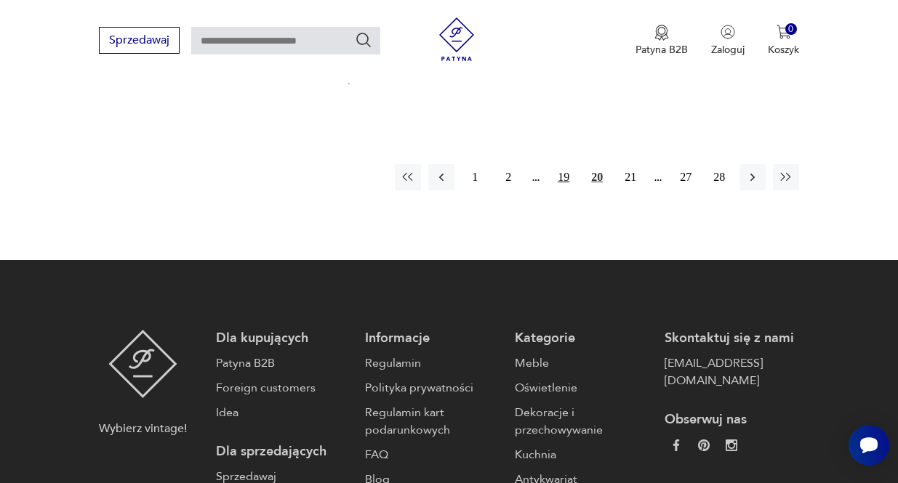
click at [552, 190] on button "19" at bounding box center [563, 177] width 26 height 26
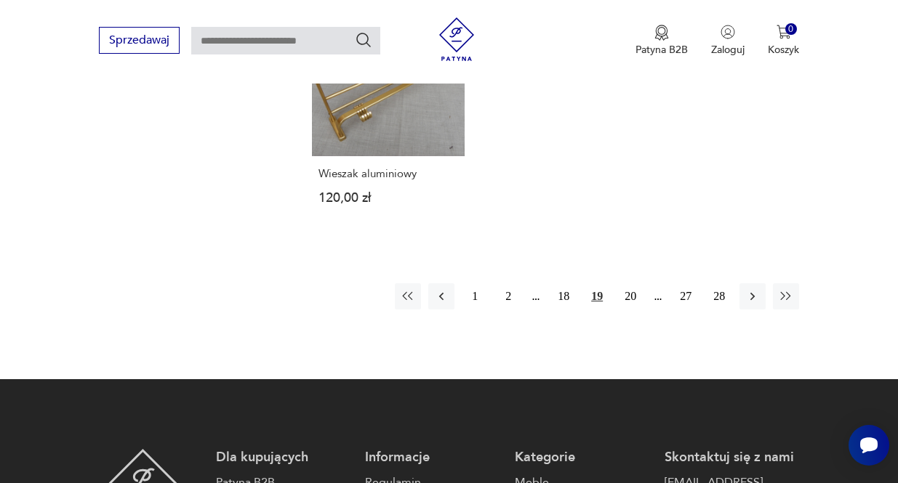
scroll to position [2192, 0]
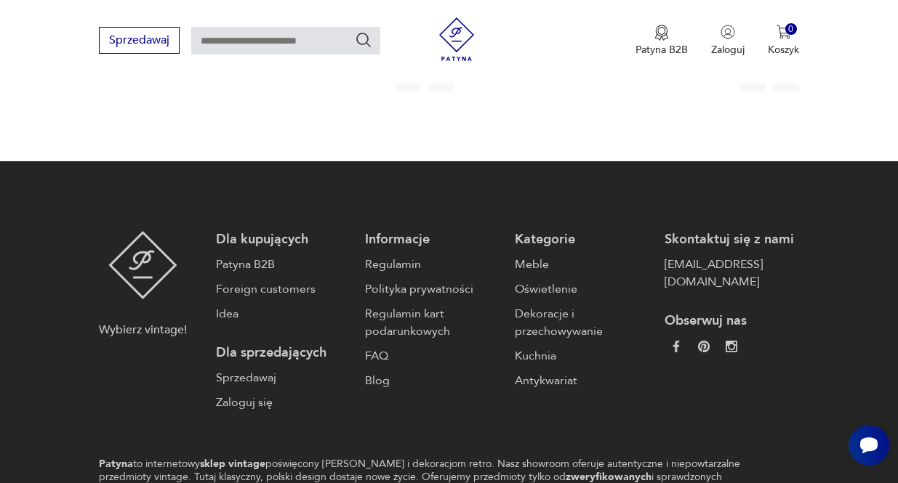
click at [550, 92] on button "18" at bounding box center [563, 78] width 26 height 26
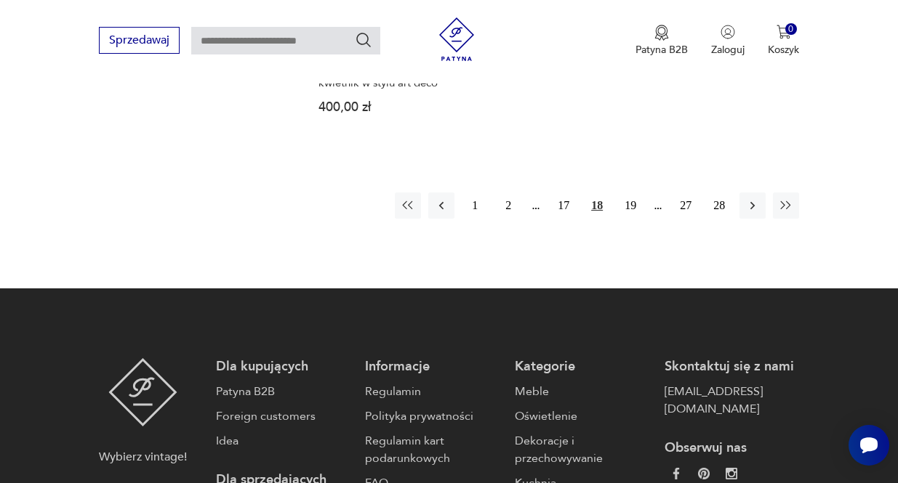
scroll to position [2119, 0]
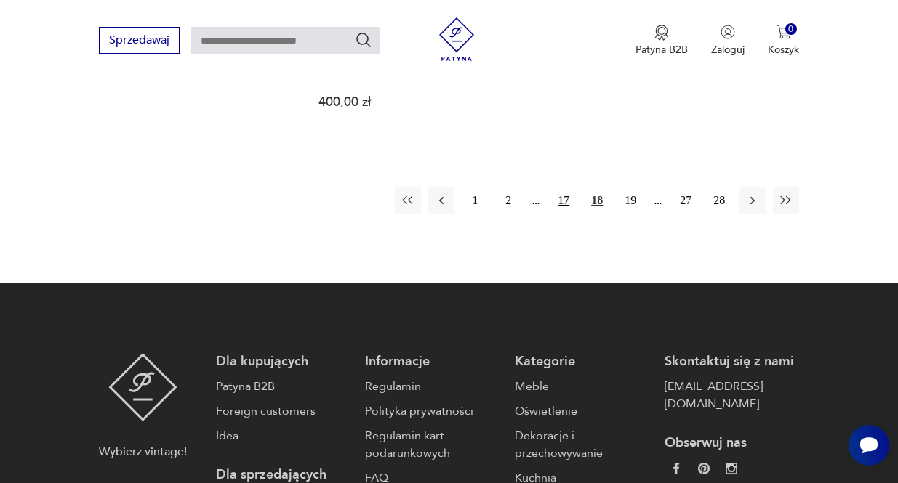
click at [550, 214] on button "17" at bounding box center [563, 201] width 26 height 26
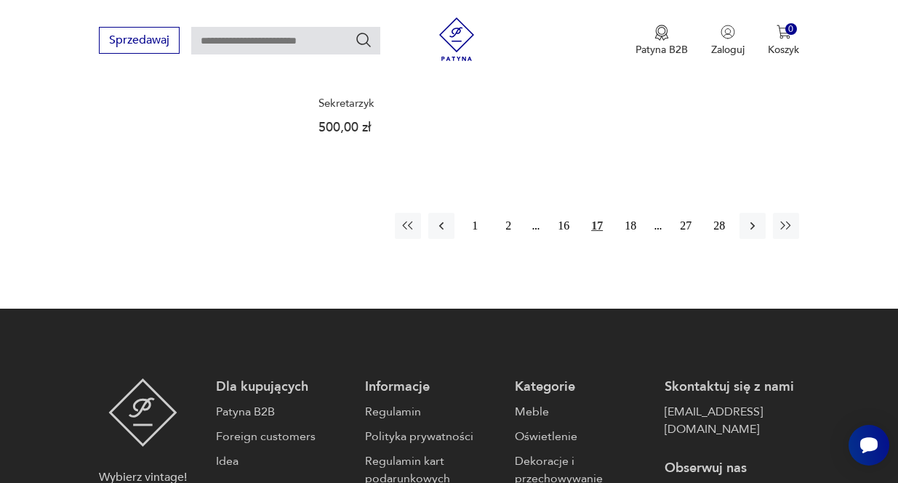
scroll to position [2192, 0]
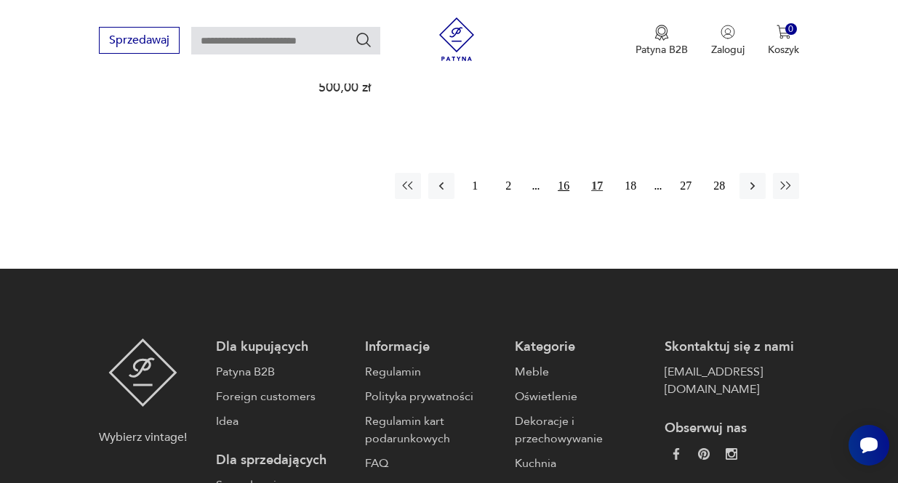
click at [555, 199] on button "16" at bounding box center [563, 186] width 26 height 26
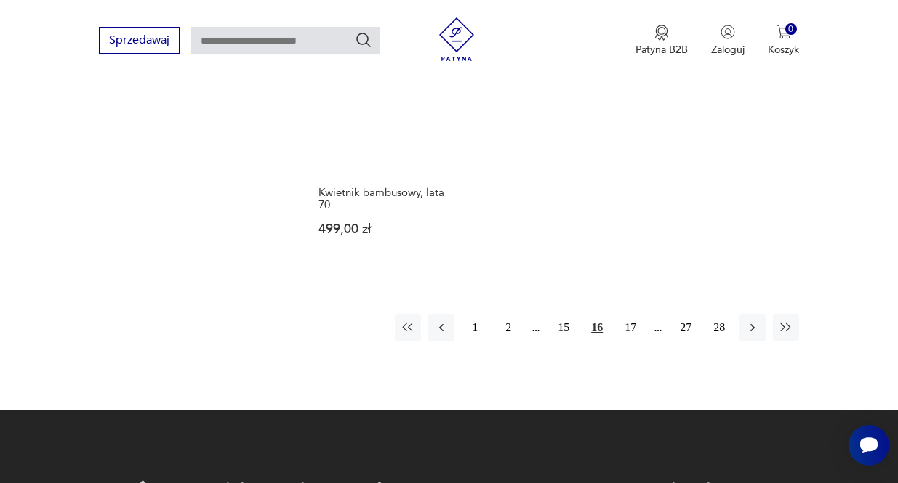
scroll to position [2192, 0]
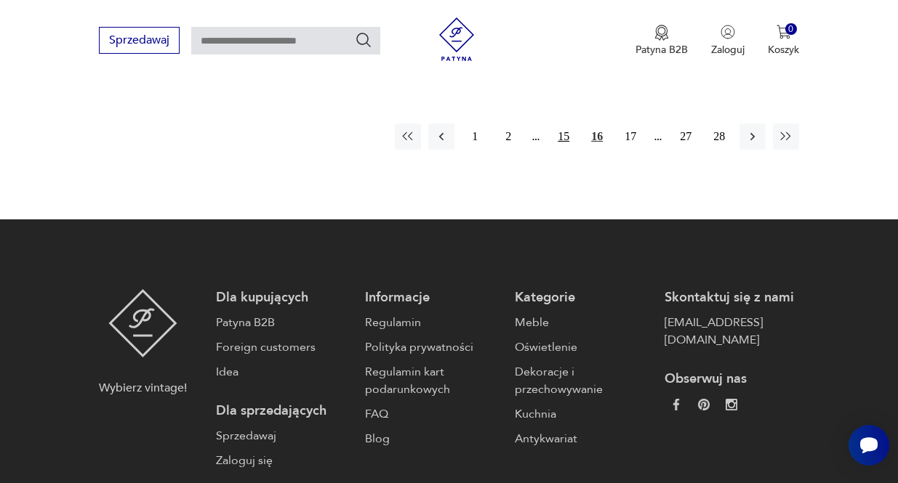
click at [555, 150] on button "15" at bounding box center [563, 137] width 26 height 26
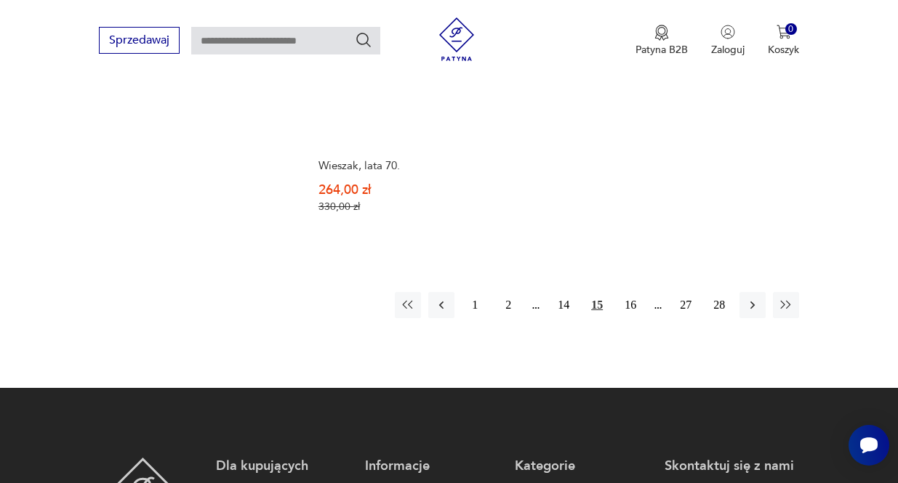
scroll to position [2192, 0]
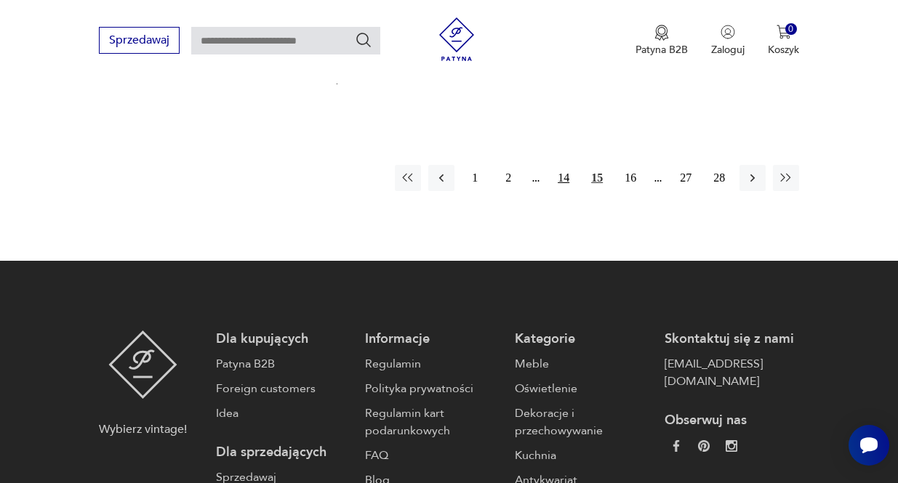
click at [556, 191] on button "14" at bounding box center [563, 178] width 26 height 26
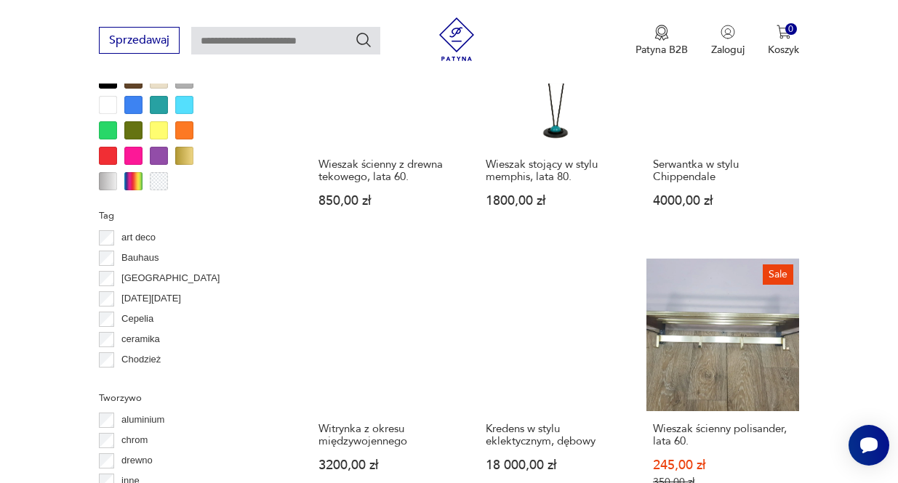
scroll to position [1247, 0]
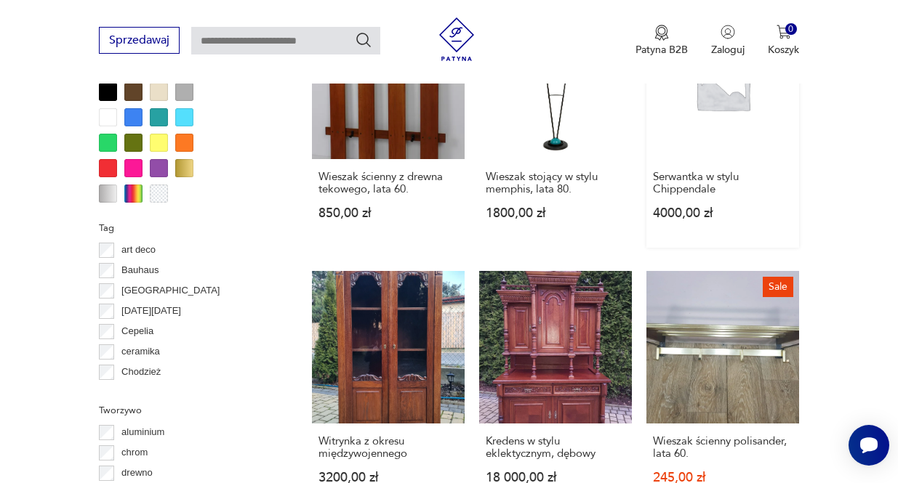
click at [734, 200] on link "Serwantka w stylu Chippendale 4000,00 zł" at bounding box center [722, 127] width 153 height 241
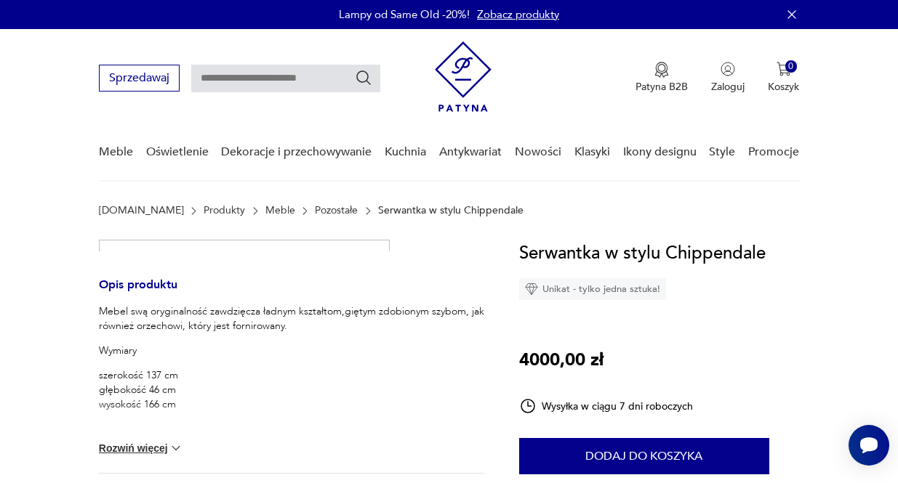
click at [99, 261] on img at bounding box center [244, 433] width 291 height 387
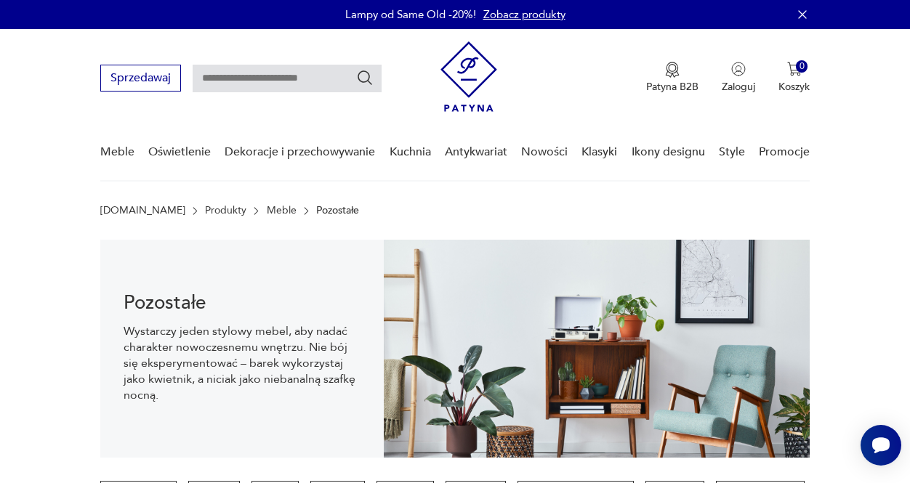
scroll to position [405, 0]
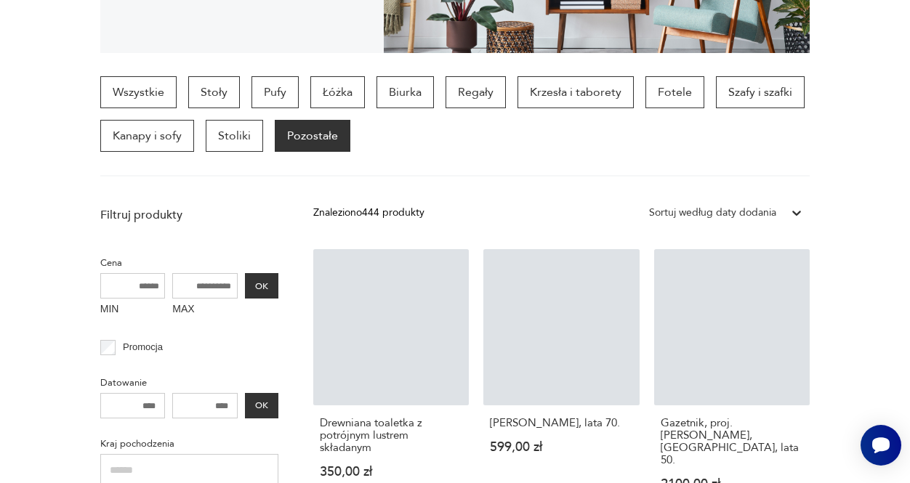
scroll to position [2192, 0]
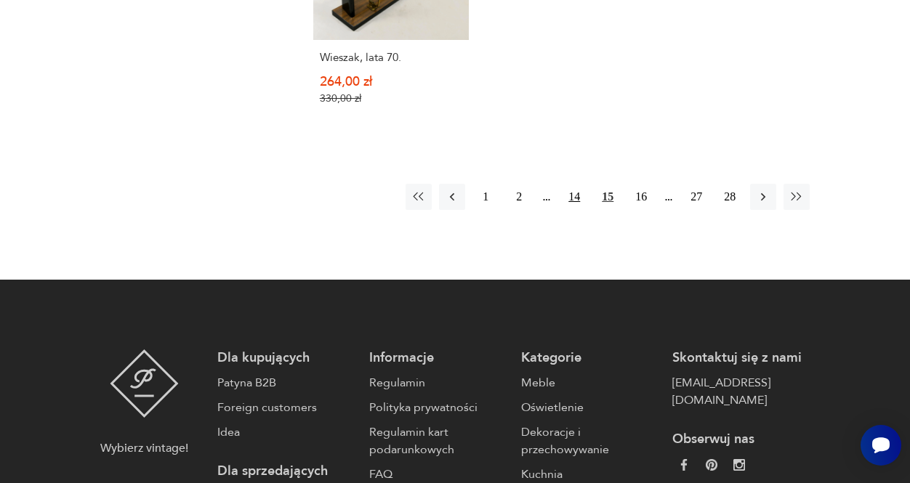
click at [568, 210] on button "14" at bounding box center [574, 197] width 26 height 26
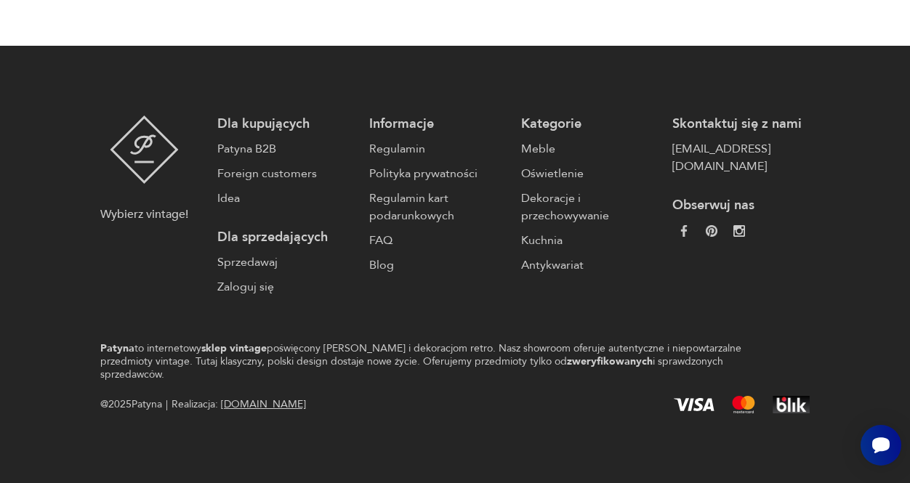
scroll to position [448, 0]
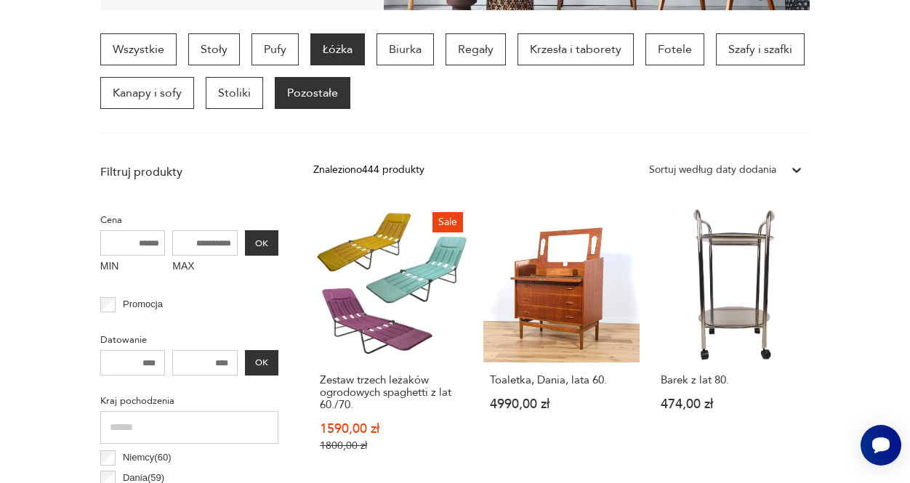
click at [347, 65] on p "Łóżka" at bounding box center [337, 49] width 55 height 32
